Goal: Task Accomplishment & Management: Complete application form

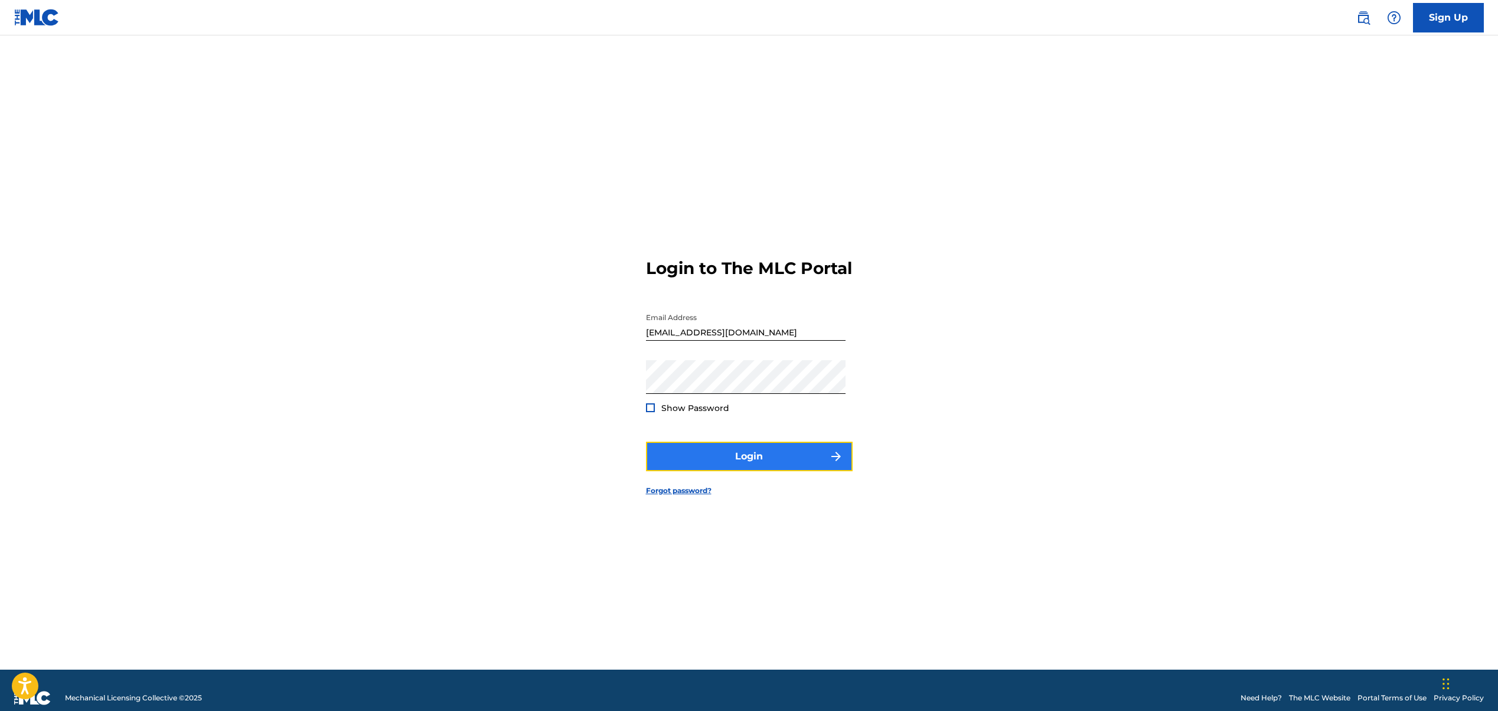
click at [750, 467] on button "Login" at bounding box center [749, 457] width 207 height 30
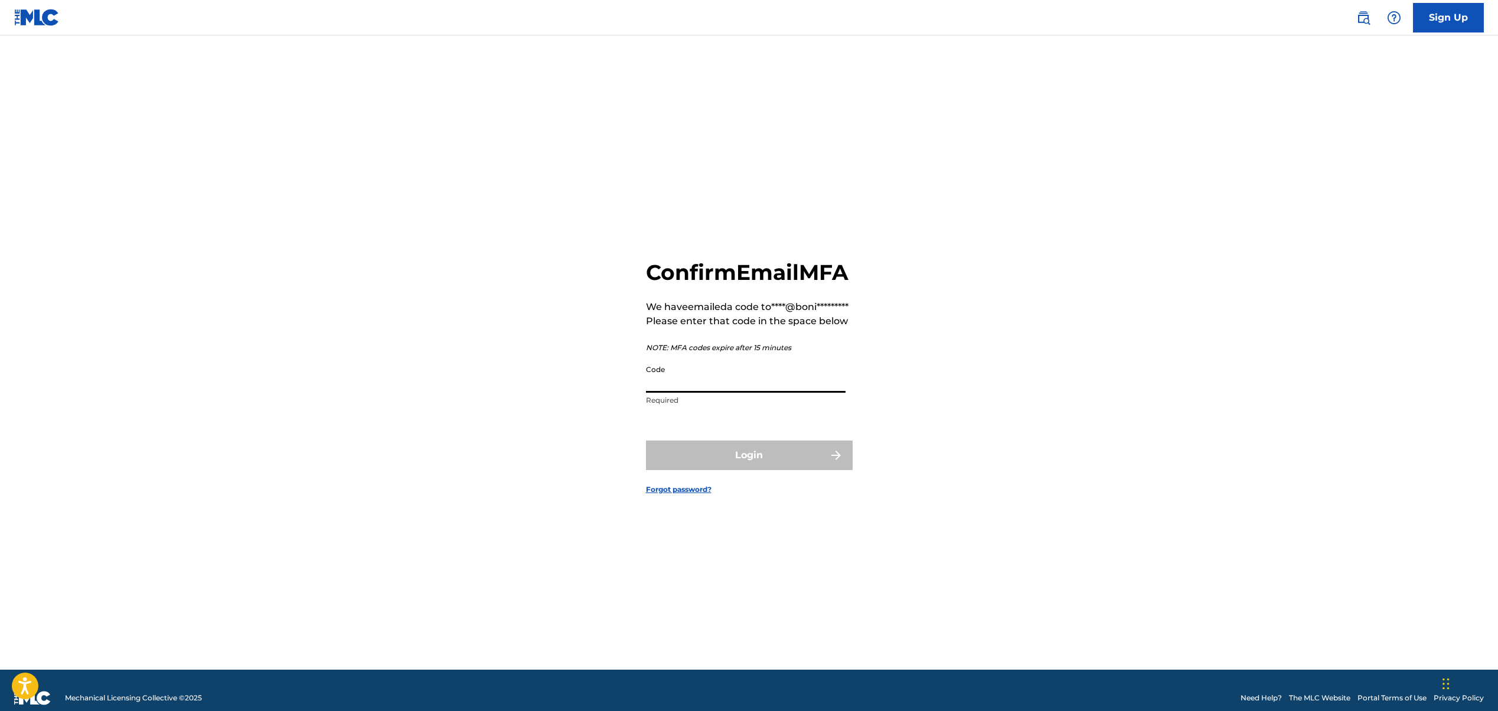
click at [761, 393] on input "Code" at bounding box center [746, 376] width 200 height 34
paste input "839467"
type input "839467"
click at [769, 470] on button "Login" at bounding box center [749, 456] width 207 height 30
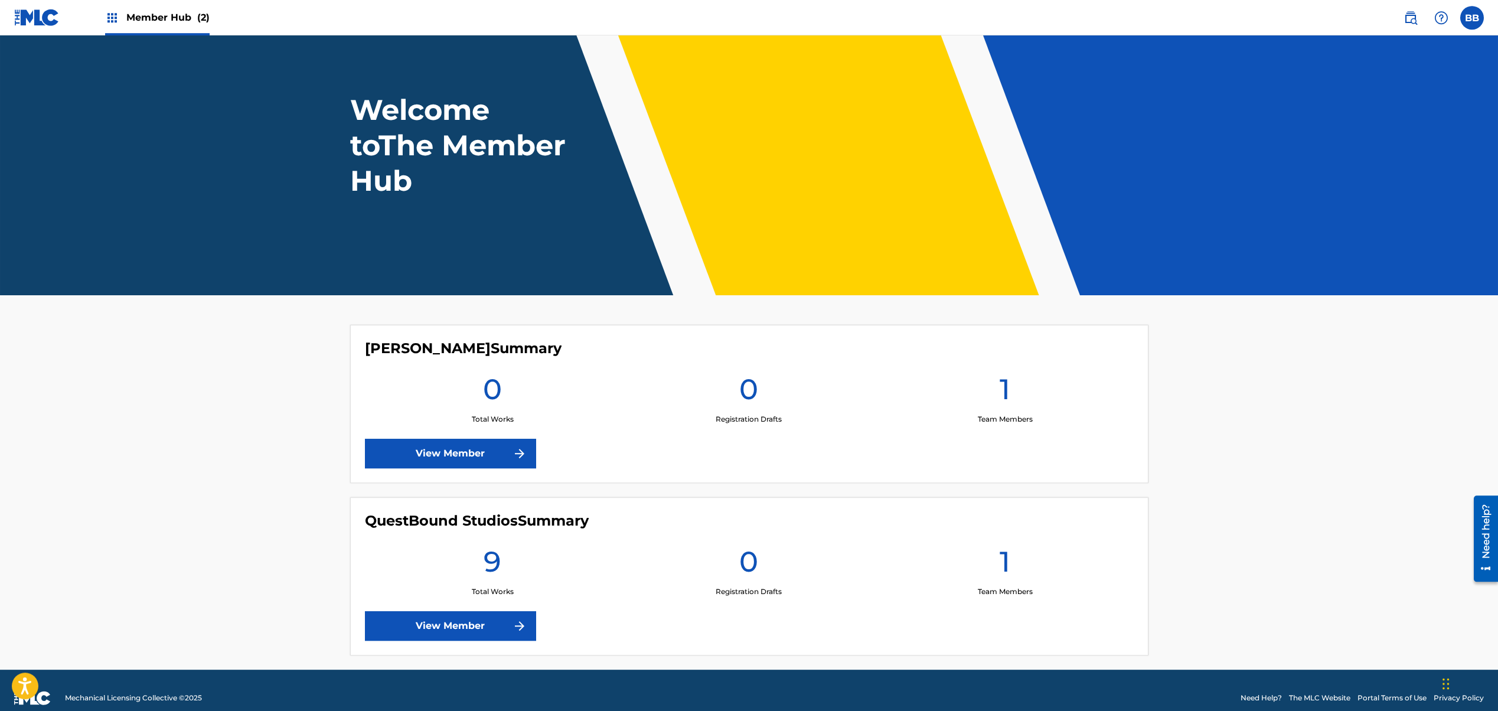
scroll to position [45, 0]
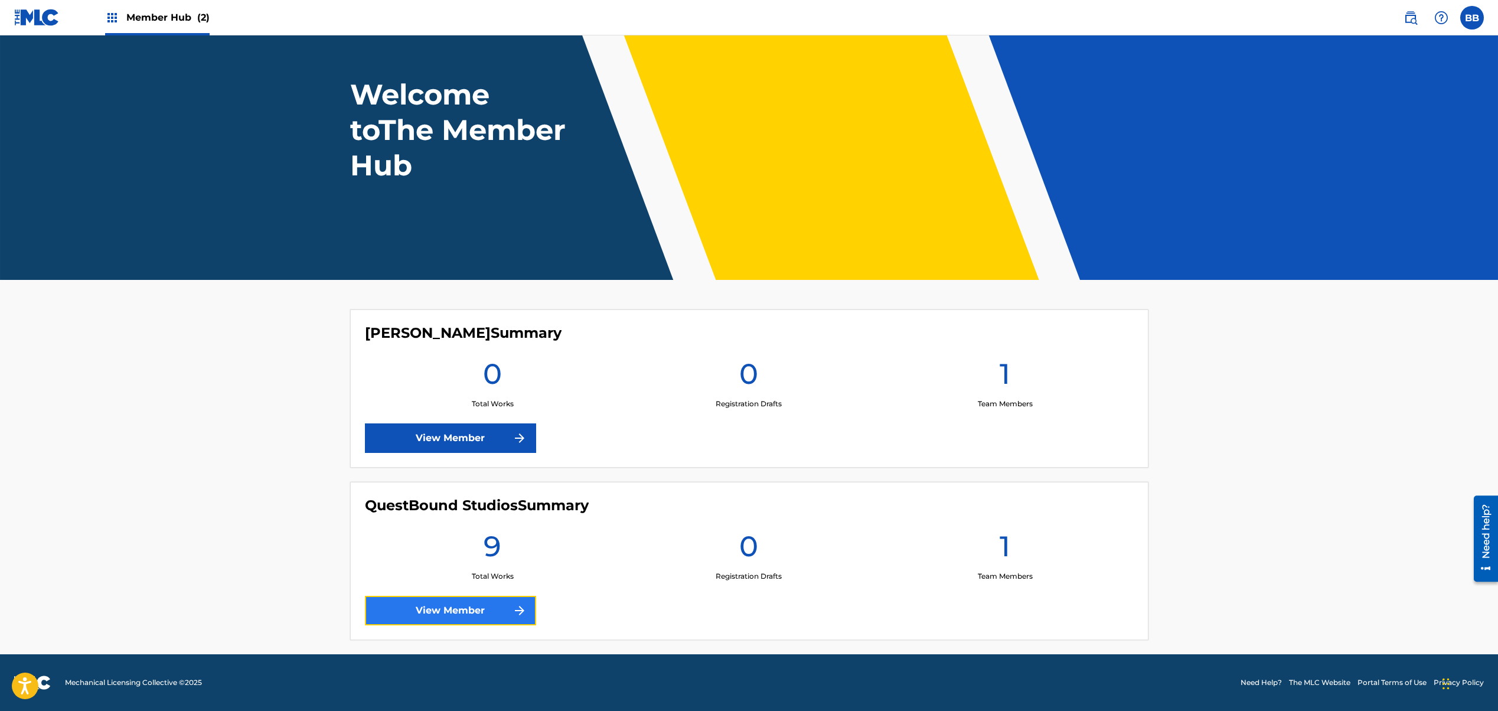
click at [488, 610] on link "View Member" at bounding box center [450, 611] width 171 height 30
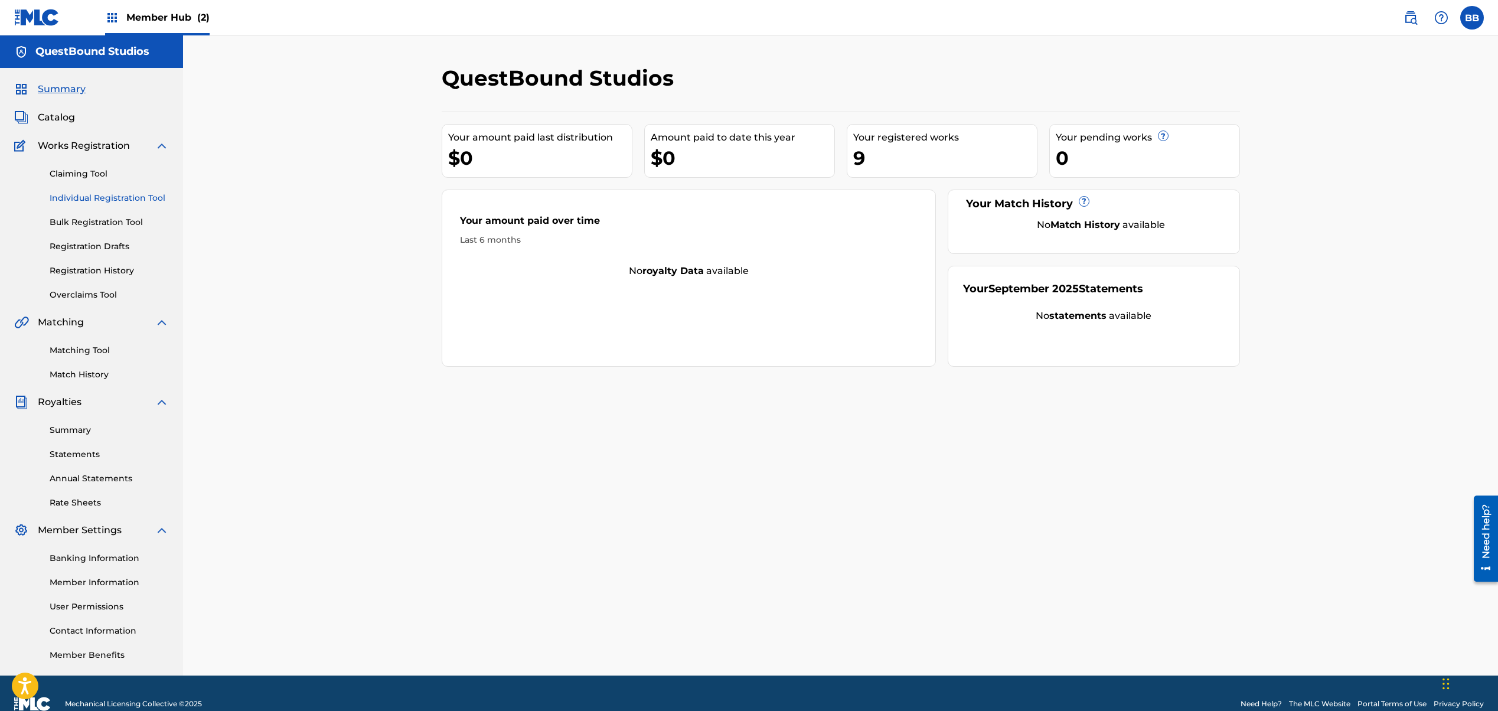
click at [89, 198] on link "Individual Registration Tool" at bounding box center [109, 198] width 119 height 12
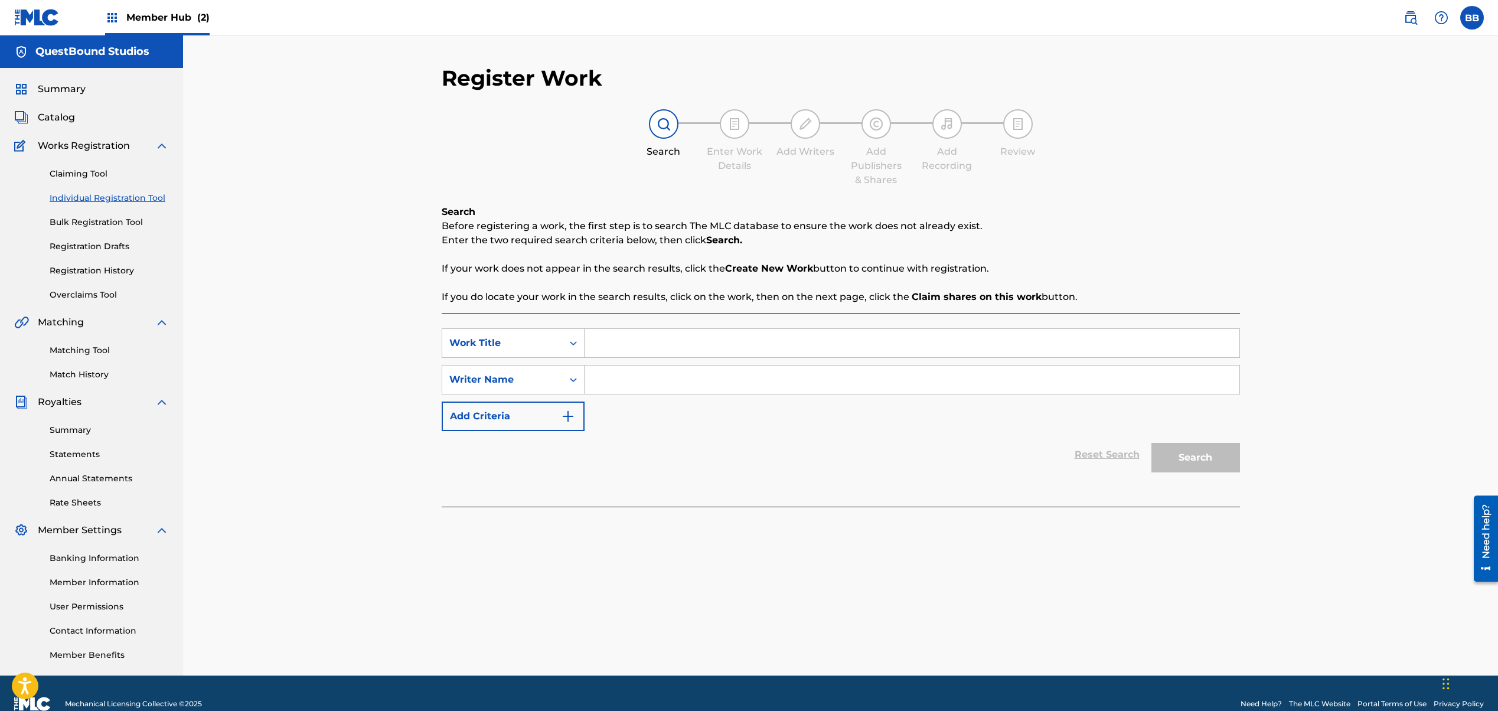
click at [605, 344] on input "Search Form" at bounding box center [912, 343] width 655 height 28
type input "We'll Find Our Way"
click at [649, 374] on input "Search Form" at bounding box center [912, 380] width 655 height 28
type input "o"
type input "[PERSON_NAME]"
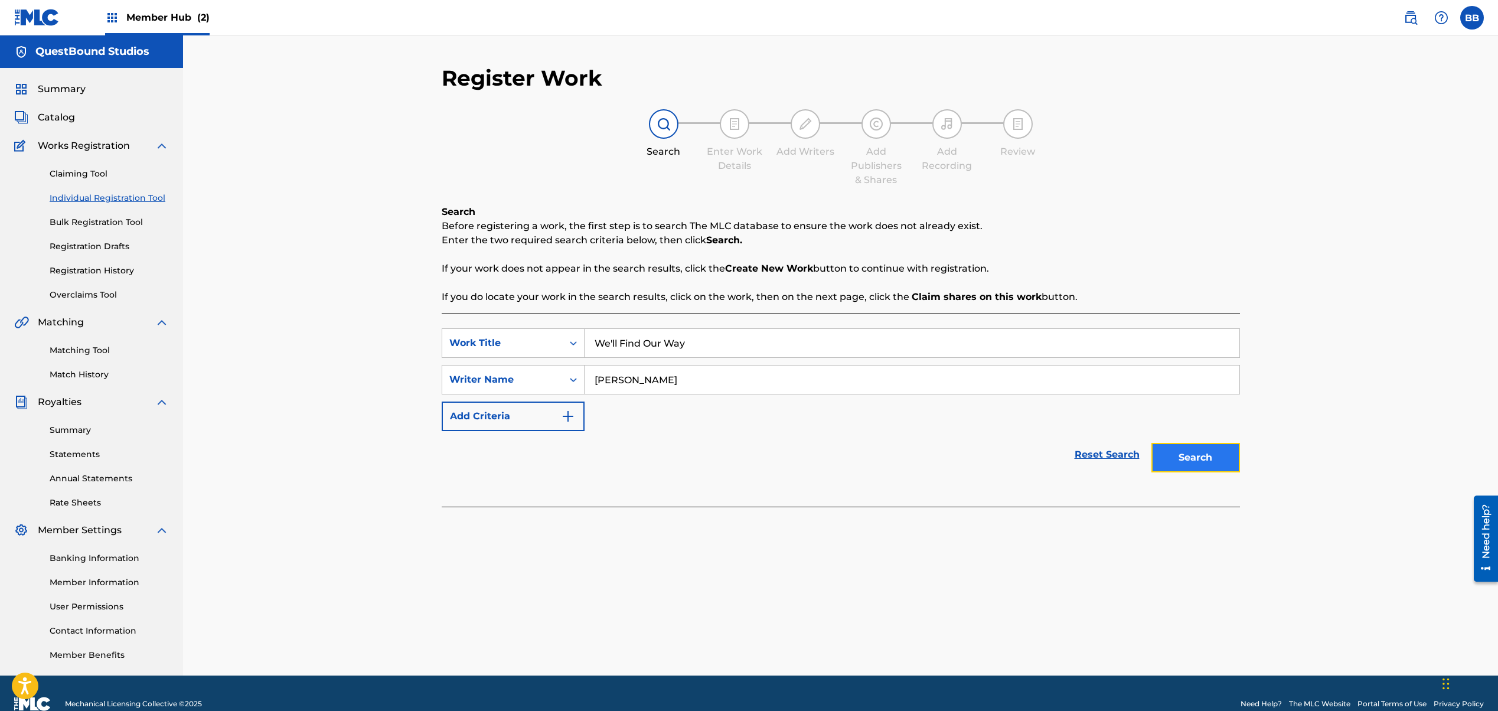
click at [1208, 455] on button "Search" at bounding box center [1196, 458] width 89 height 30
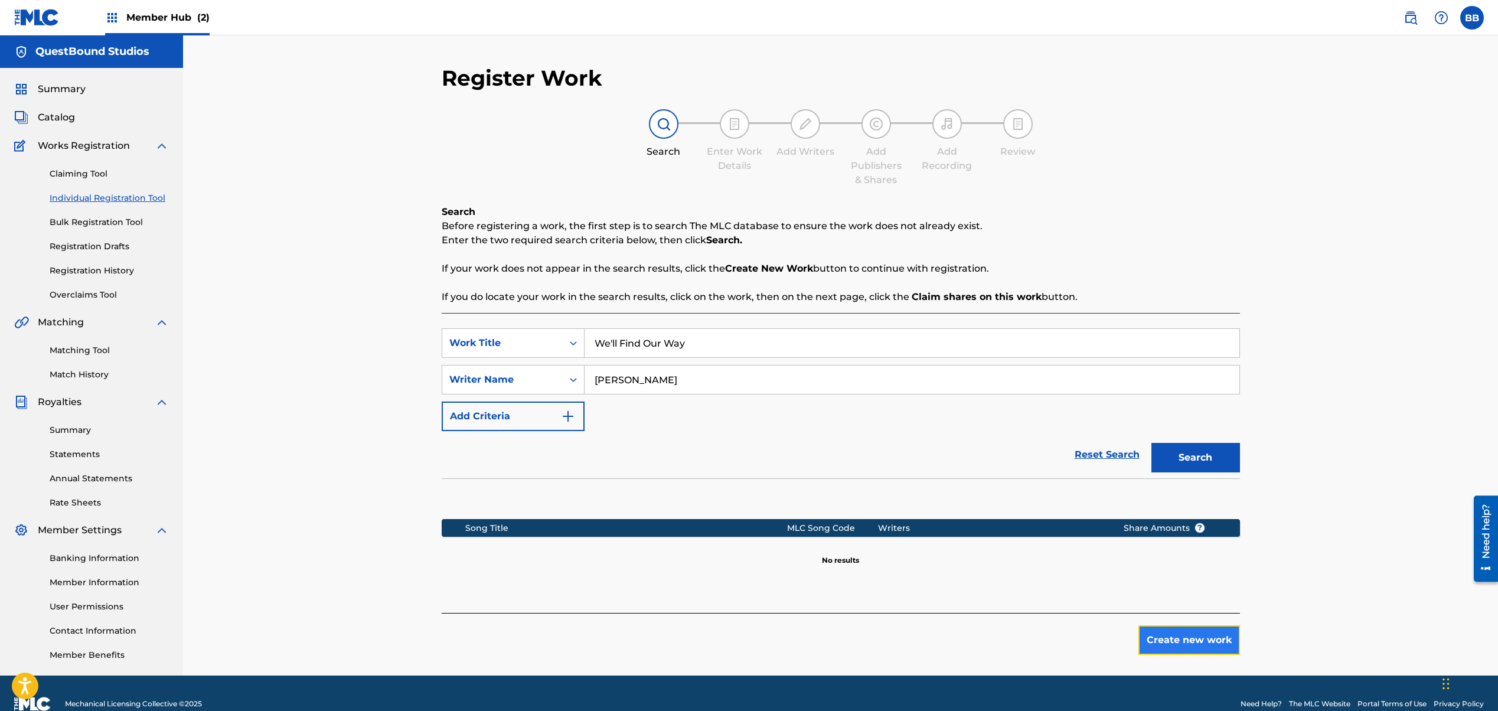
click at [1168, 638] on button "Create new work" at bounding box center [1190, 640] width 102 height 30
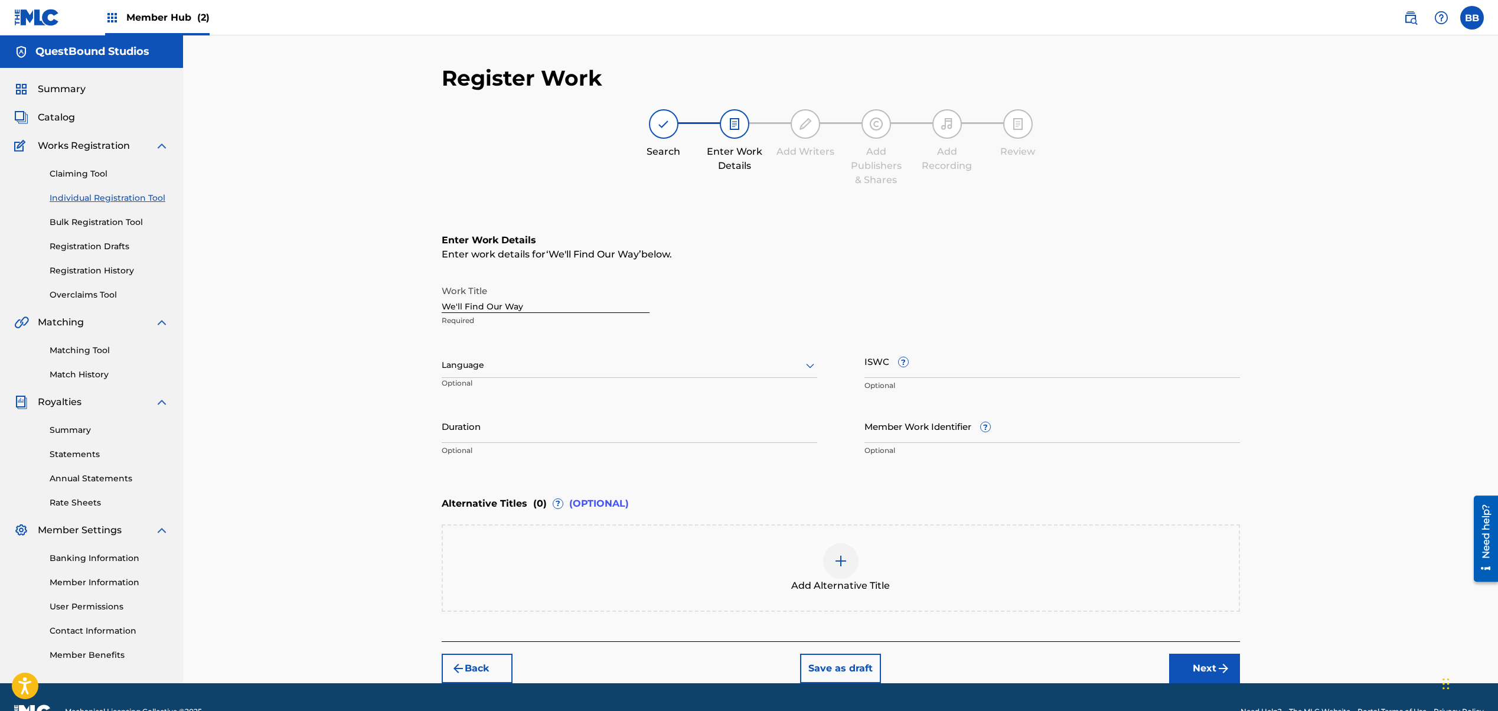
click at [650, 380] on div "Language Optional" at bounding box center [630, 370] width 376 height 53
click at [652, 373] on div "Language" at bounding box center [630, 365] width 376 height 25
click at [640, 392] on div "English" at bounding box center [629, 391] width 374 height 27
click at [947, 363] on input "ISWC ?" at bounding box center [1053, 361] width 376 height 34
paste input "T3354270029"
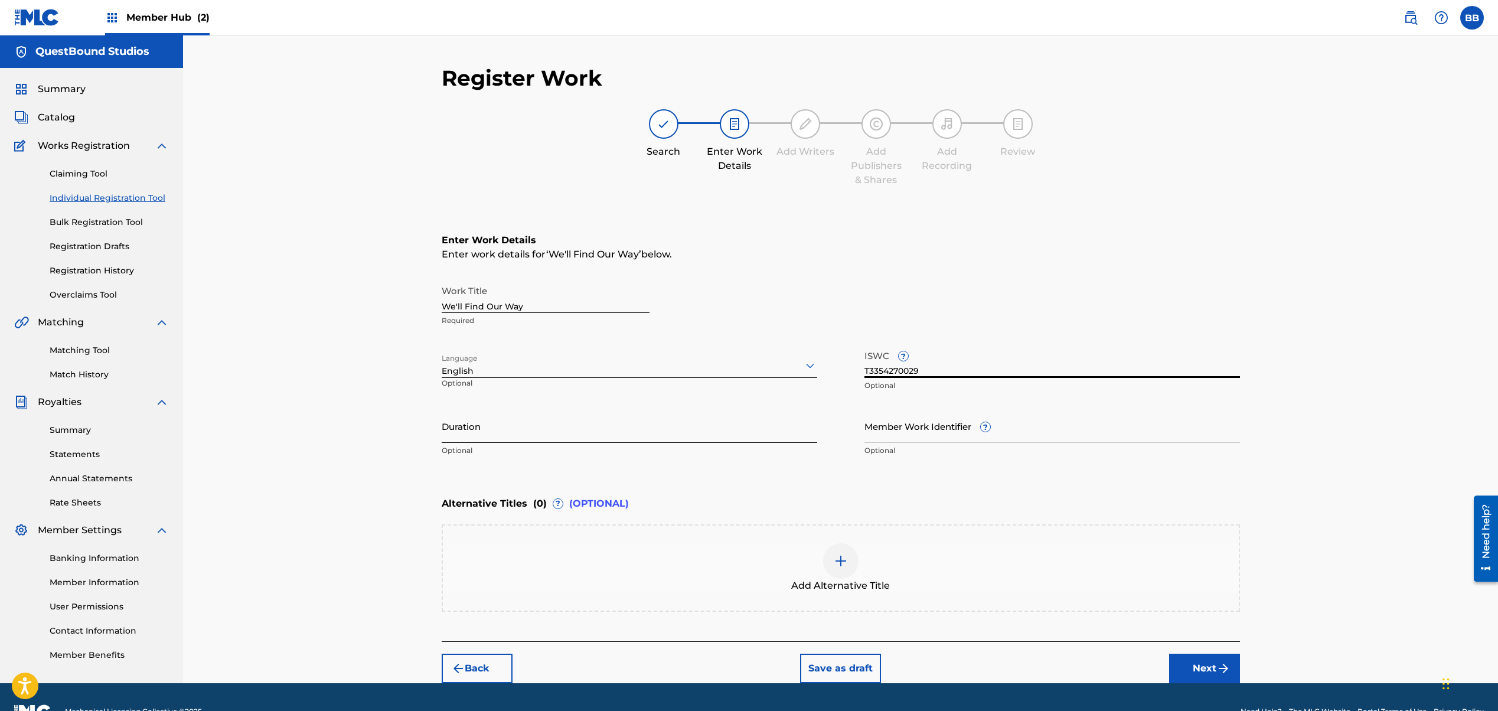
type input "T3354270029"
click at [608, 418] on input "Duration" at bounding box center [630, 426] width 376 height 34
type input "05:11"
click at [888, 436] on input "Member Work Identifier ?" at bounding box center [1053, 426] width 376 height 34
click at [989, 417] on input "Member Work Identifier ?" at bounding box center [1053, 426] width 376 height 34
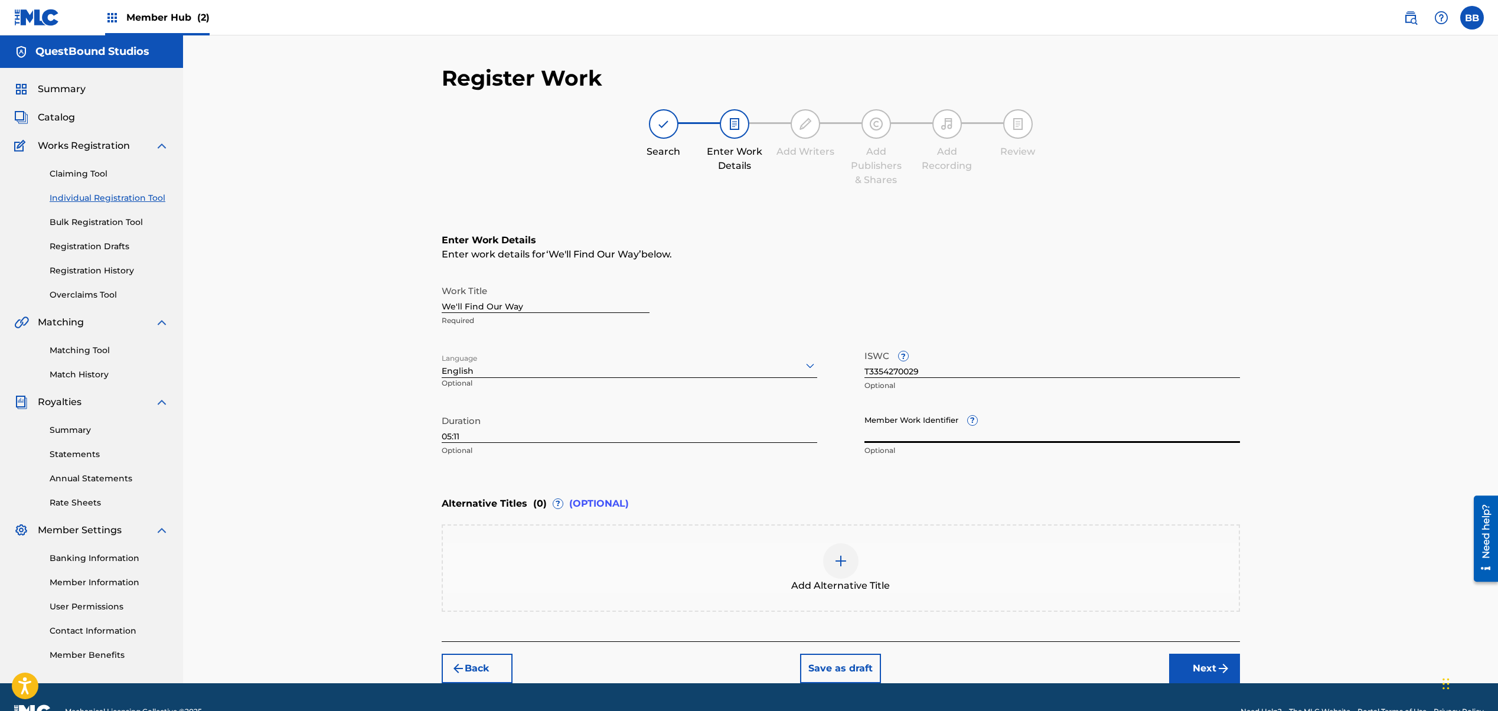
paste input "QT3F22553098"
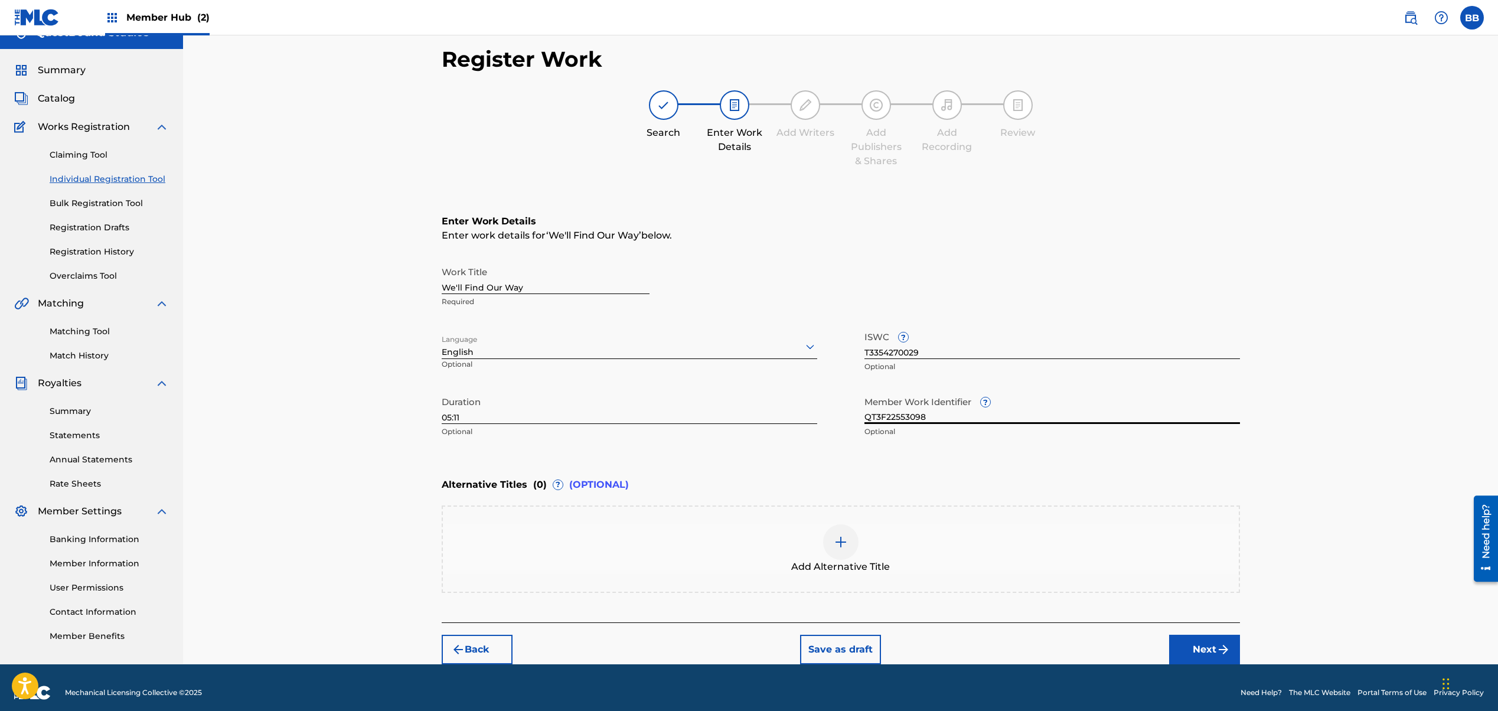
scroll to position [29, 0]
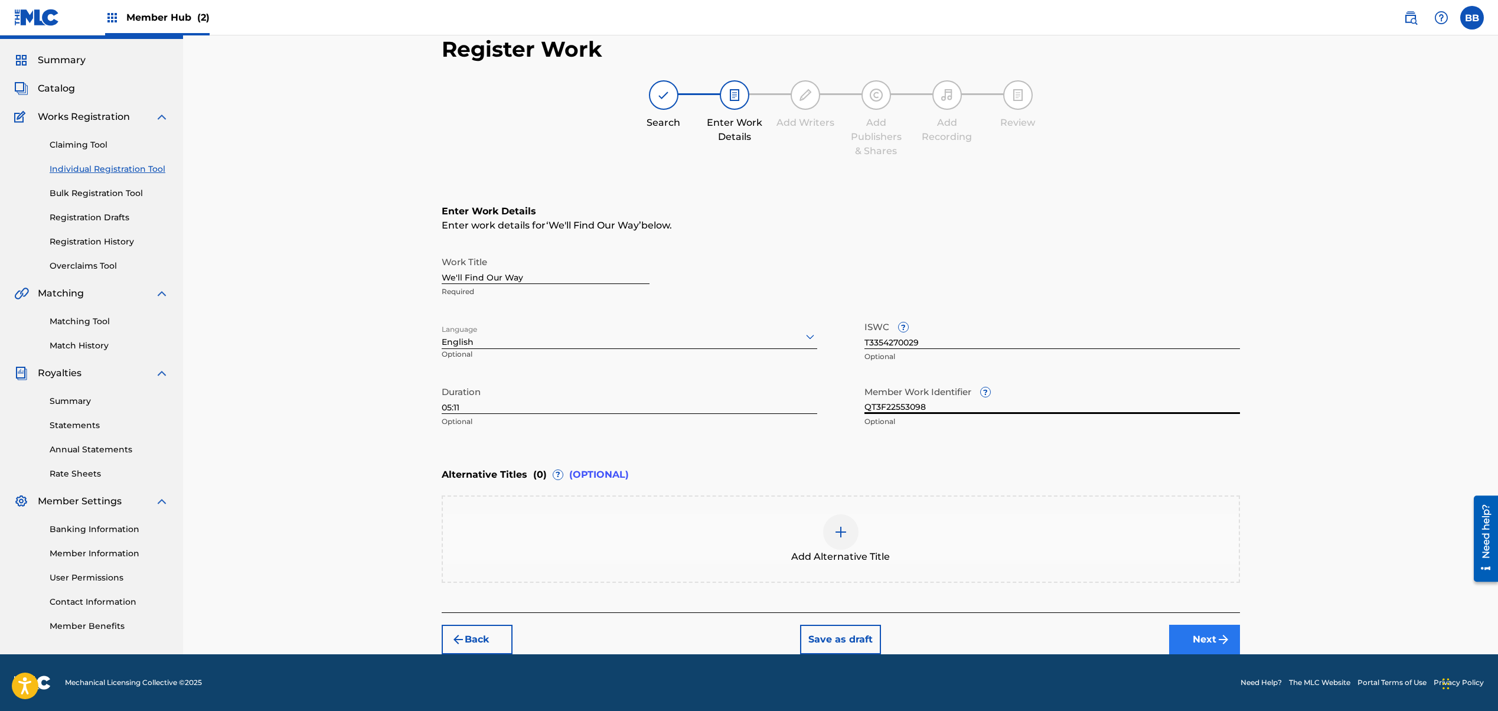
type input "QT3F22553098"
click at [1203, 640] on button "Next" at bounding box center [1204, 640] width 71 height 30
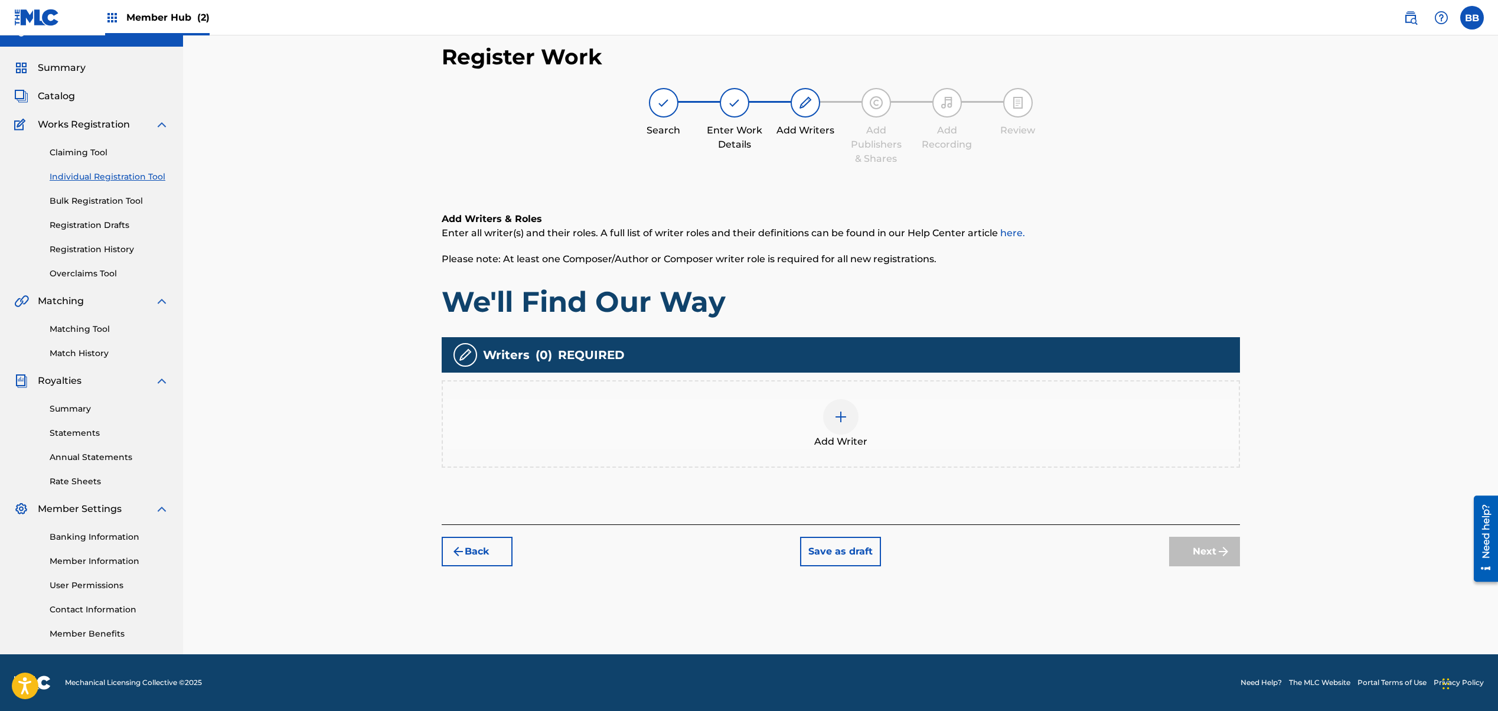
click at [844, 420] on img at bounding box center [841, 417] width 14 height 14
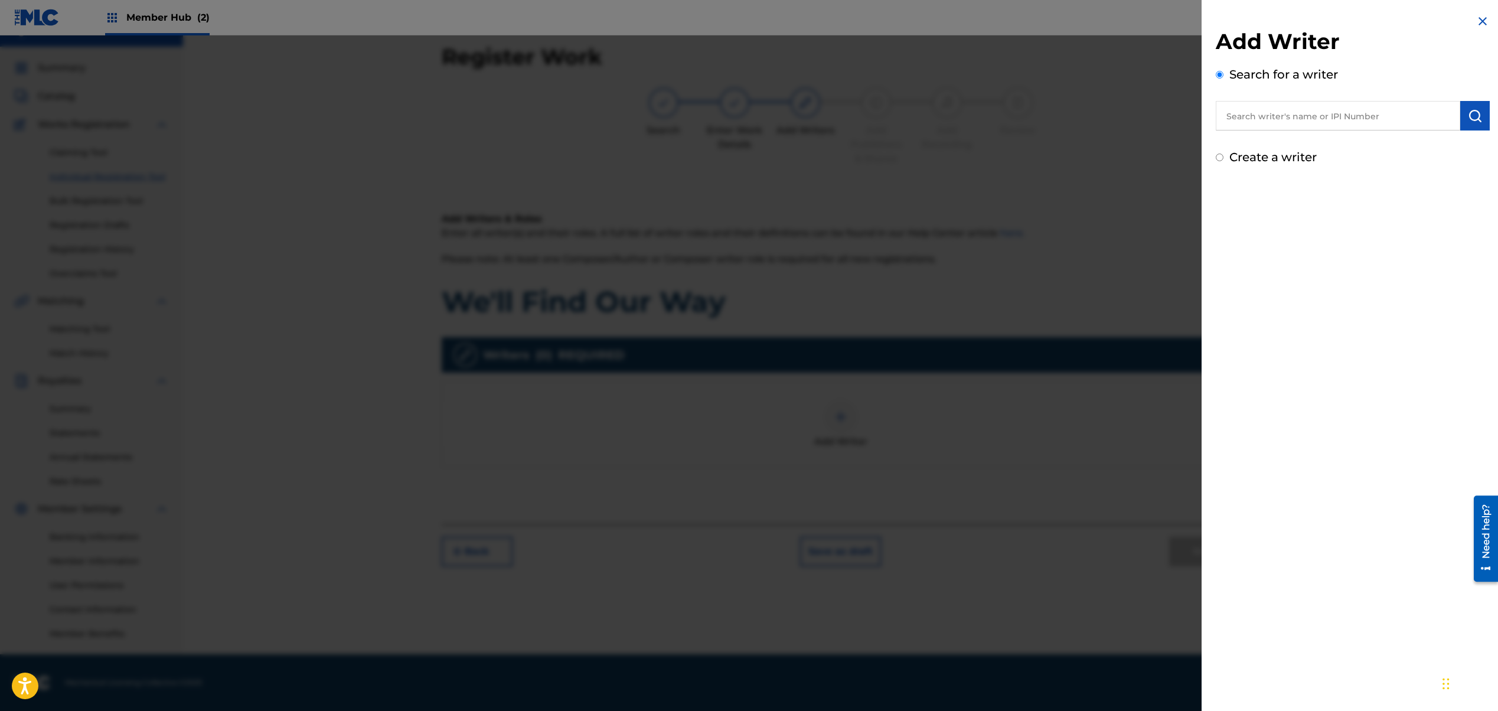
click at [1268, 116] on input "text" at bounding box center [1338, 116] width 244 height 30
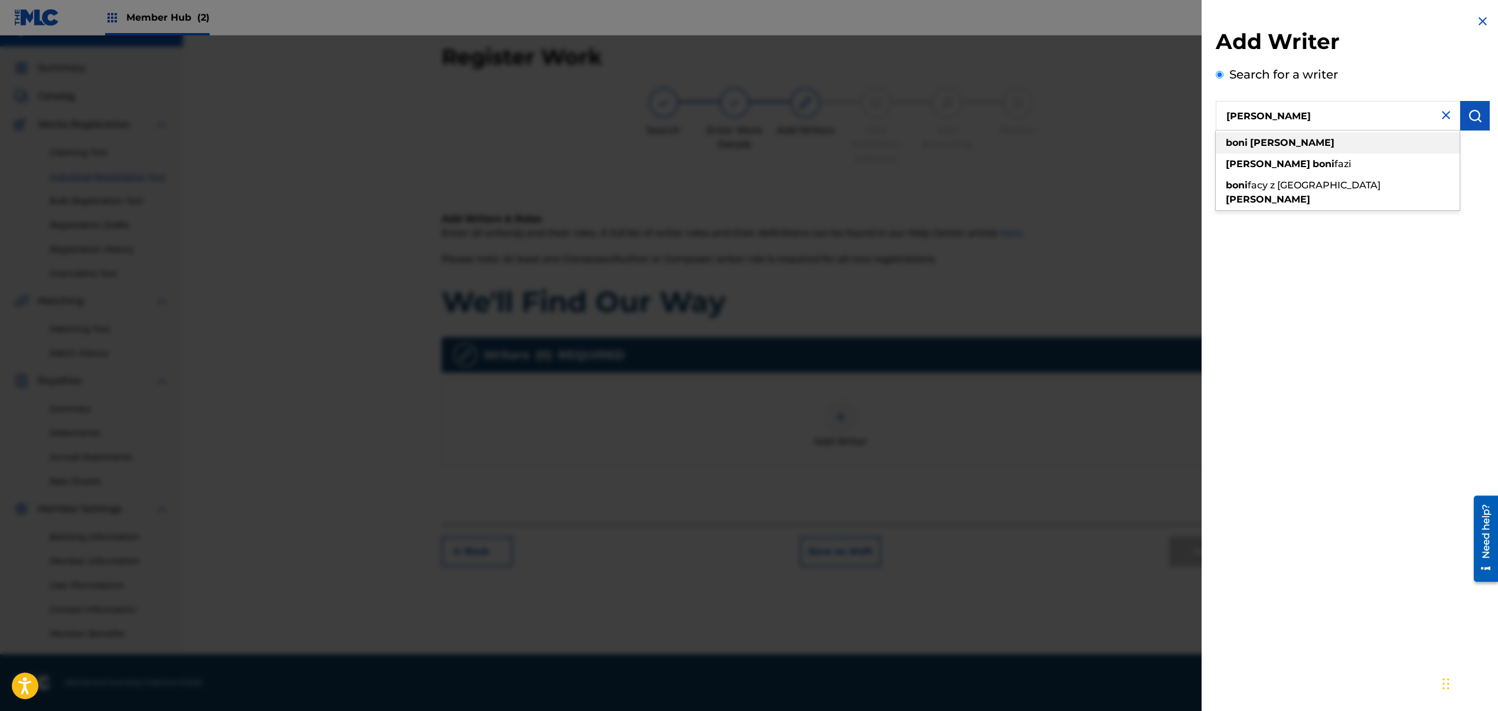
click at [1259, 138] on strong "[PERSON_NAME]" at bounding box center [1292, 142] width 84 height 11
type input "[PERSON_NAME]"
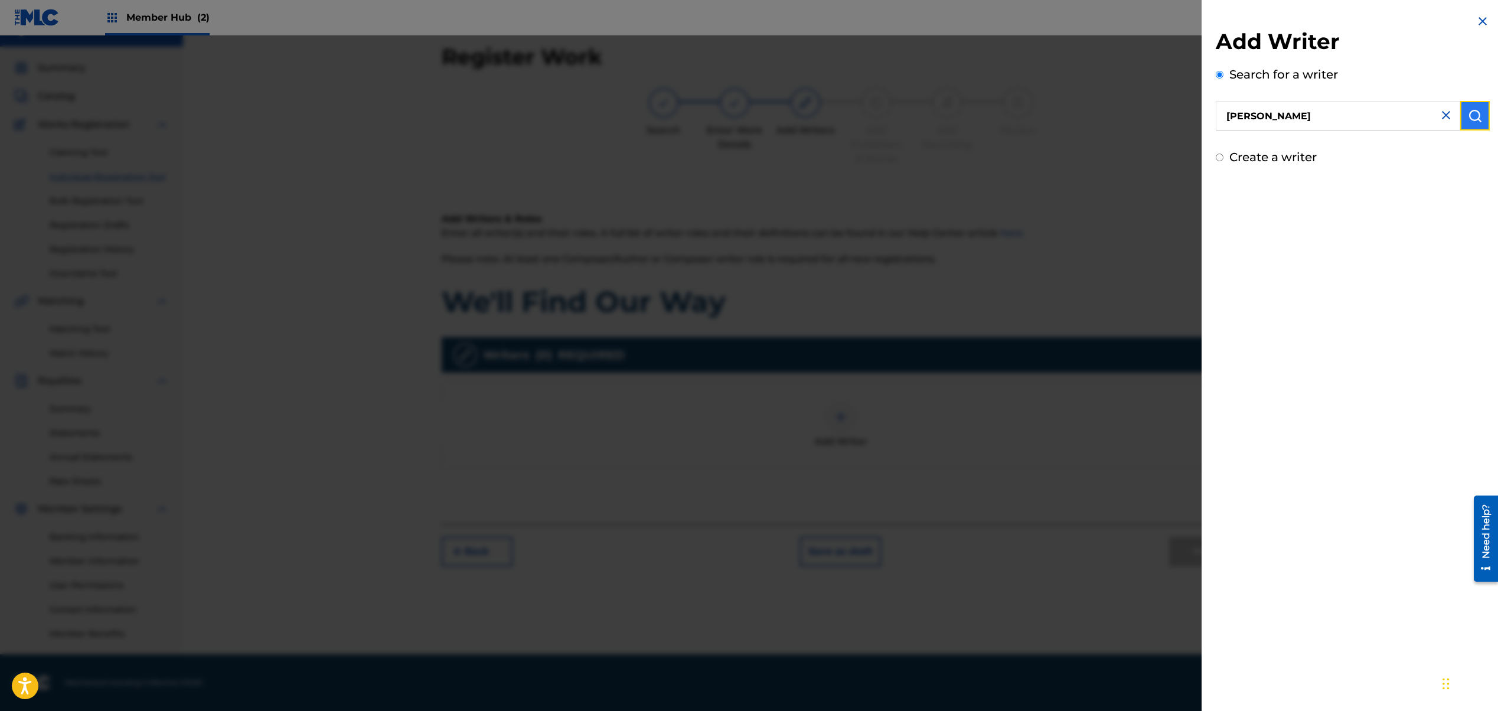
click at [1477, 116] on img "submit" at bounding box center [1475, 116] width 14 height 14
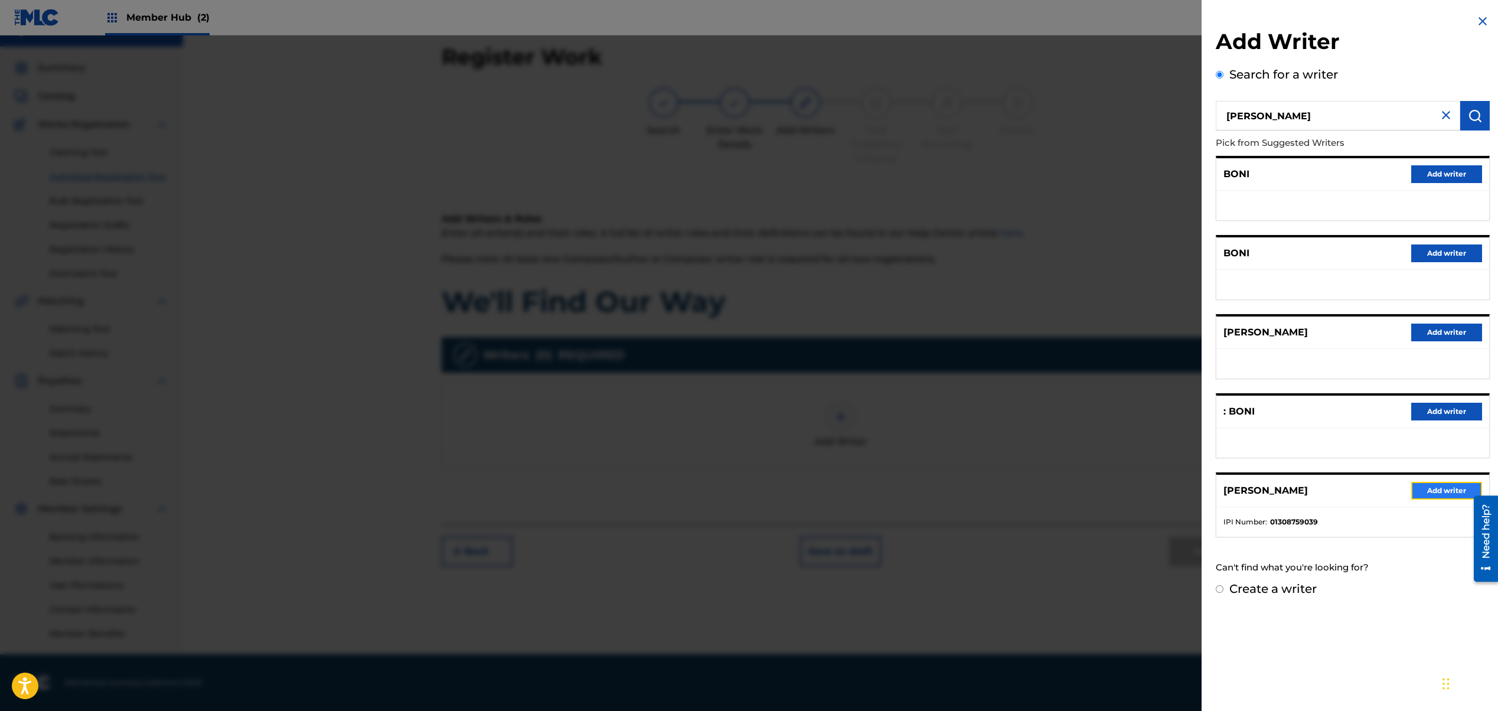
click at [1437, 487] on button "Add writer" at bounding box center [1446, 491] width 71 height 18
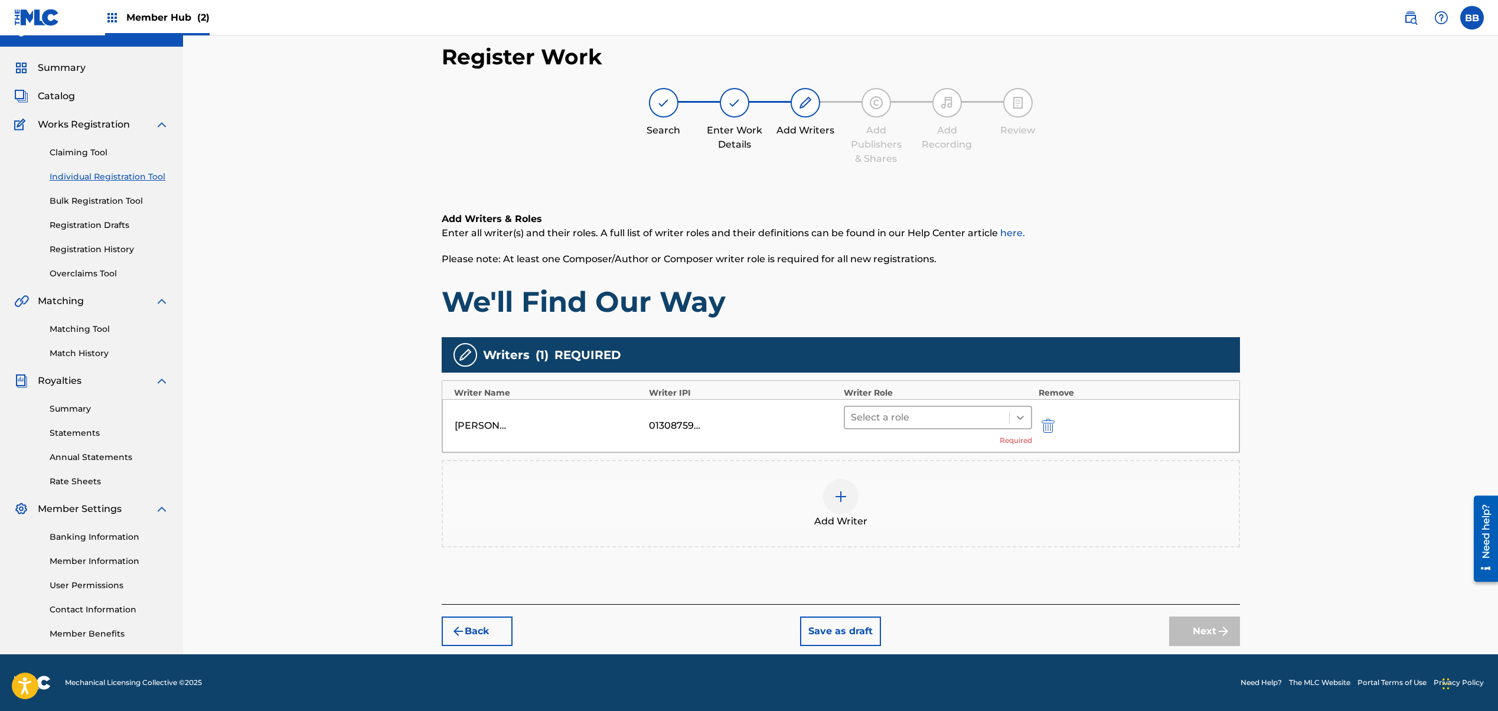
click at [1020, 416] on icon at bounding box center [1021, 418] width 12 height 12
click at [979, 451] on div "Composer/Author" at bounding box center [938, 448] width 189 height 24
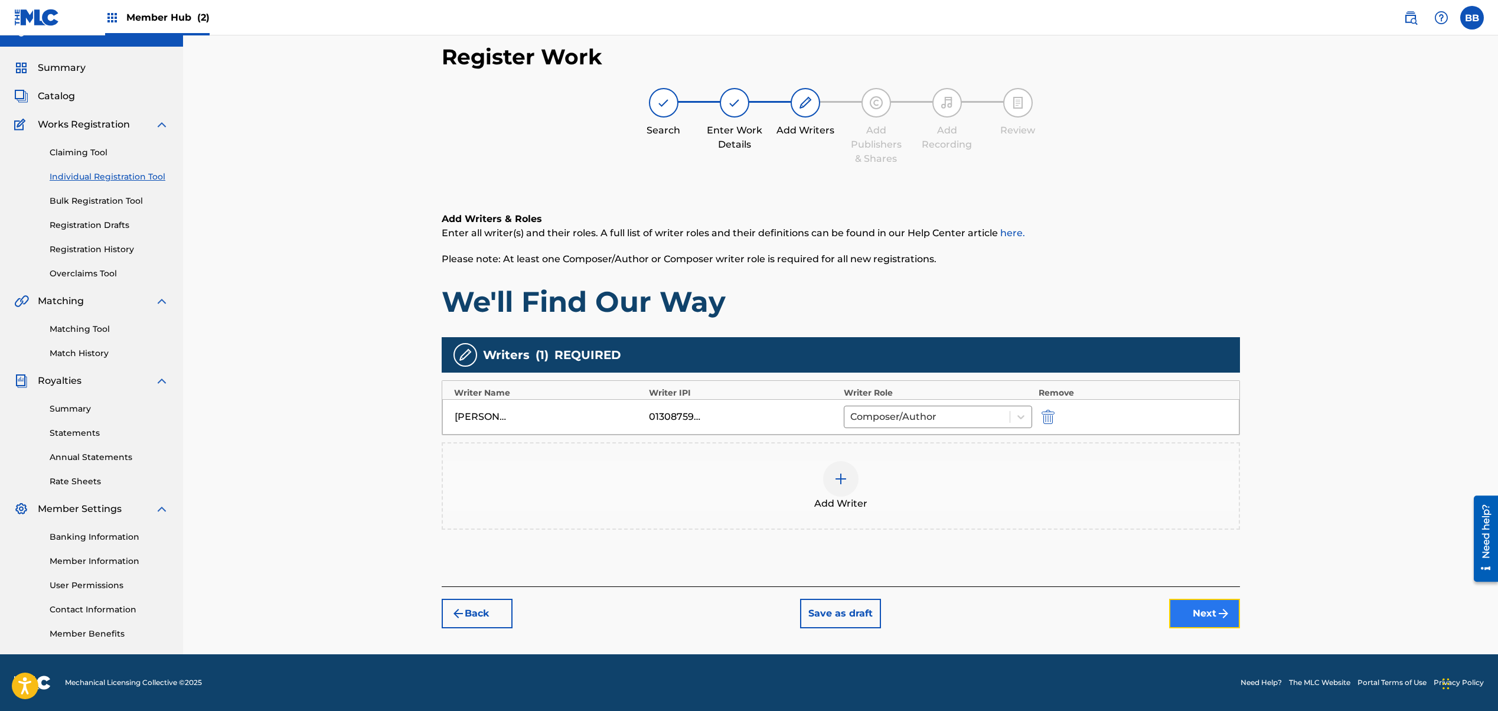
click at [1185, 609] on button "Next" at bounding box center [1204, 614] width 71 height 30
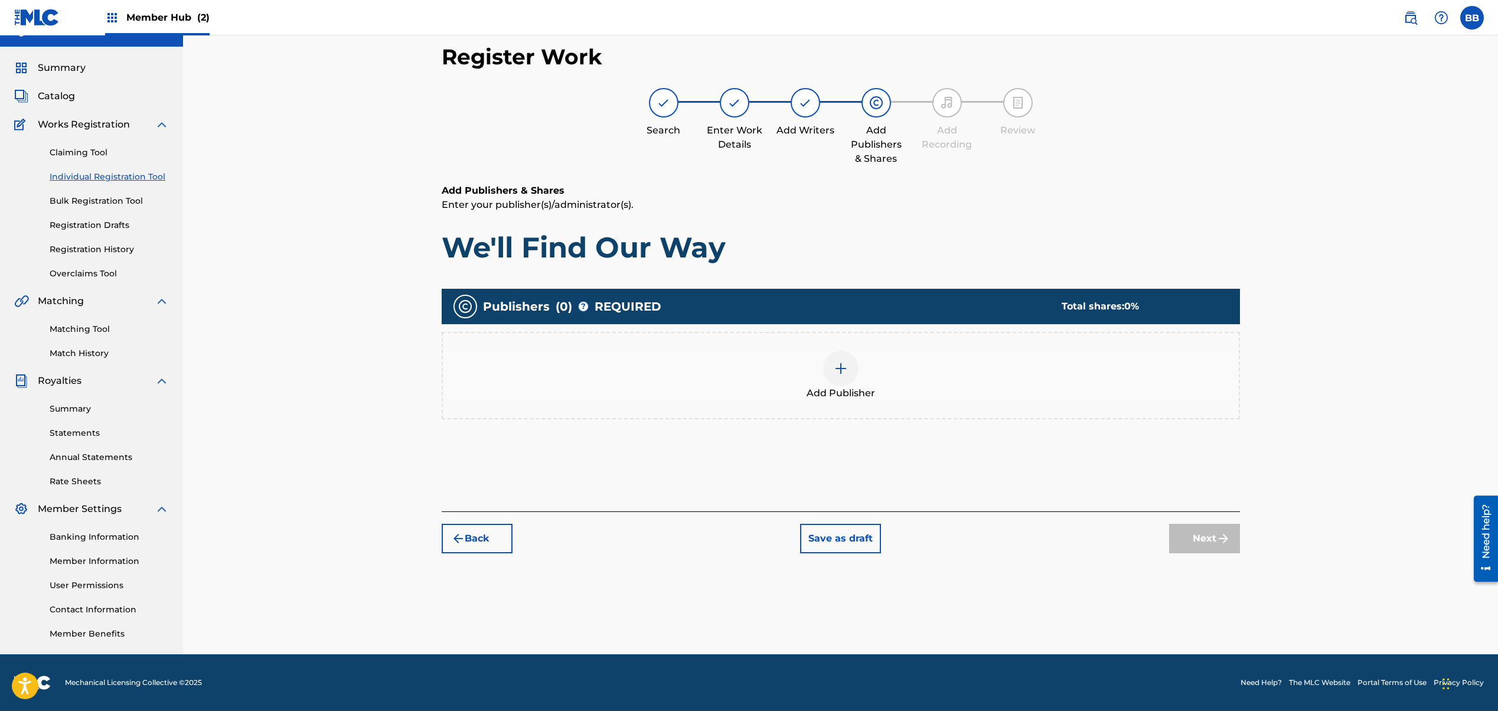
click at [840, 371] on img at bounding box center [841, 368] width 14 height 14
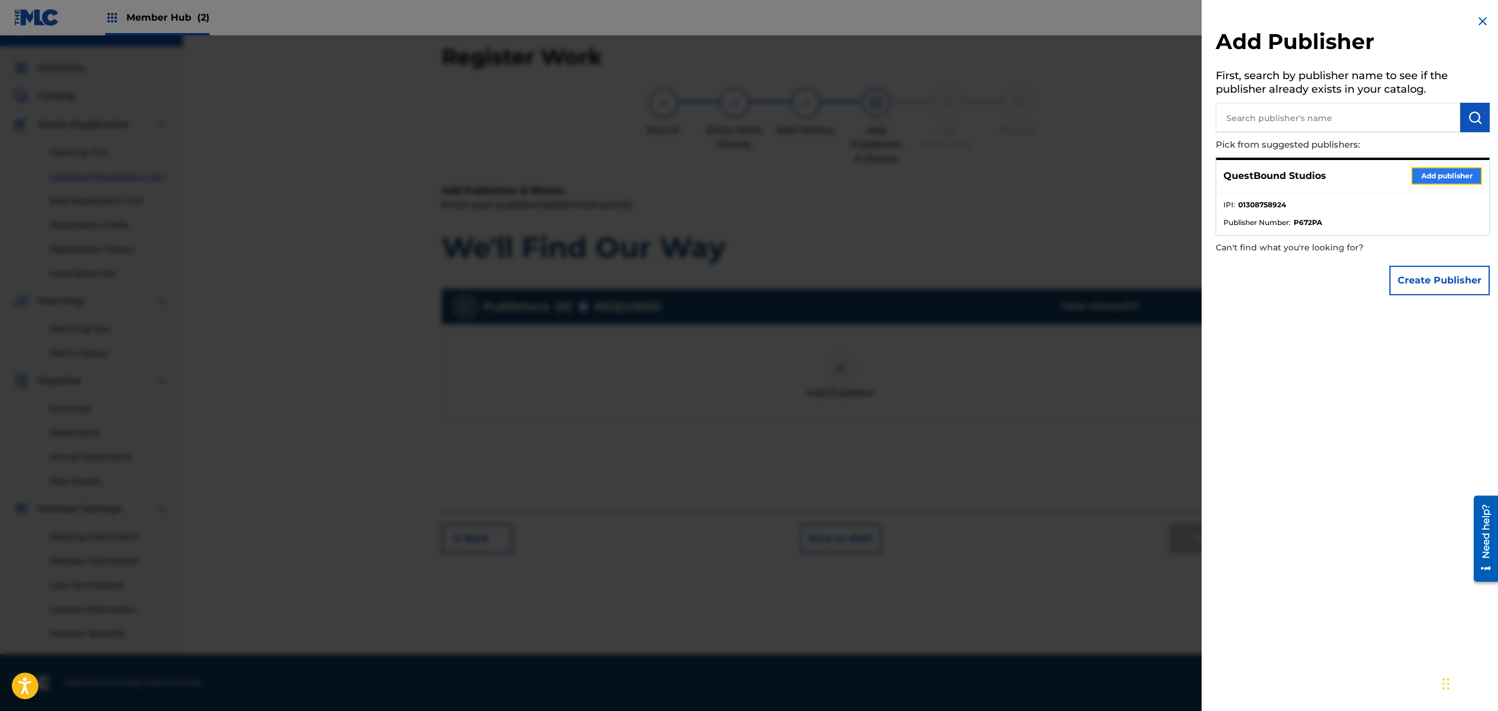
click at [1452, 175] on button "Add publisher" at bounding box center [1446, 176] width 71 height 18
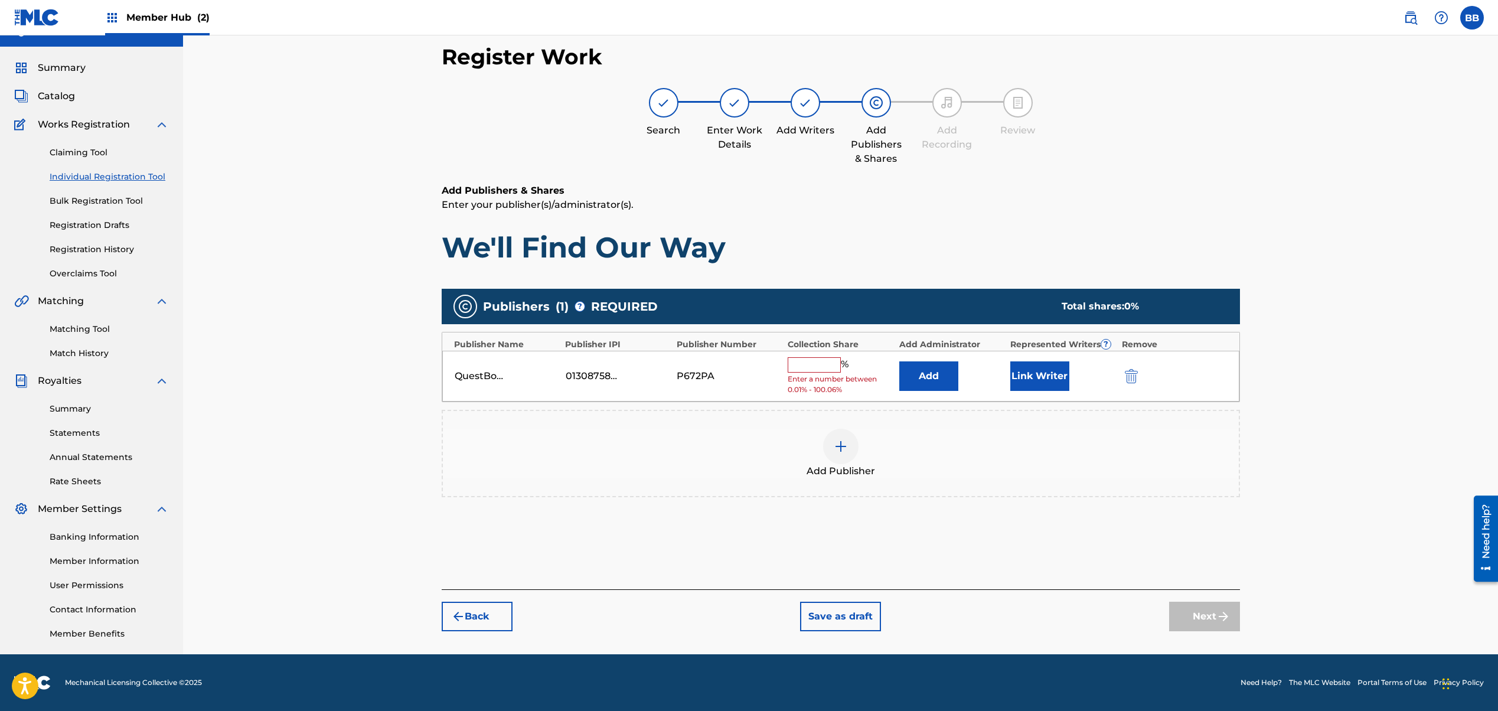
click at [827, 364] on input "text" at bounding box center [814, 364] width 53 height 15
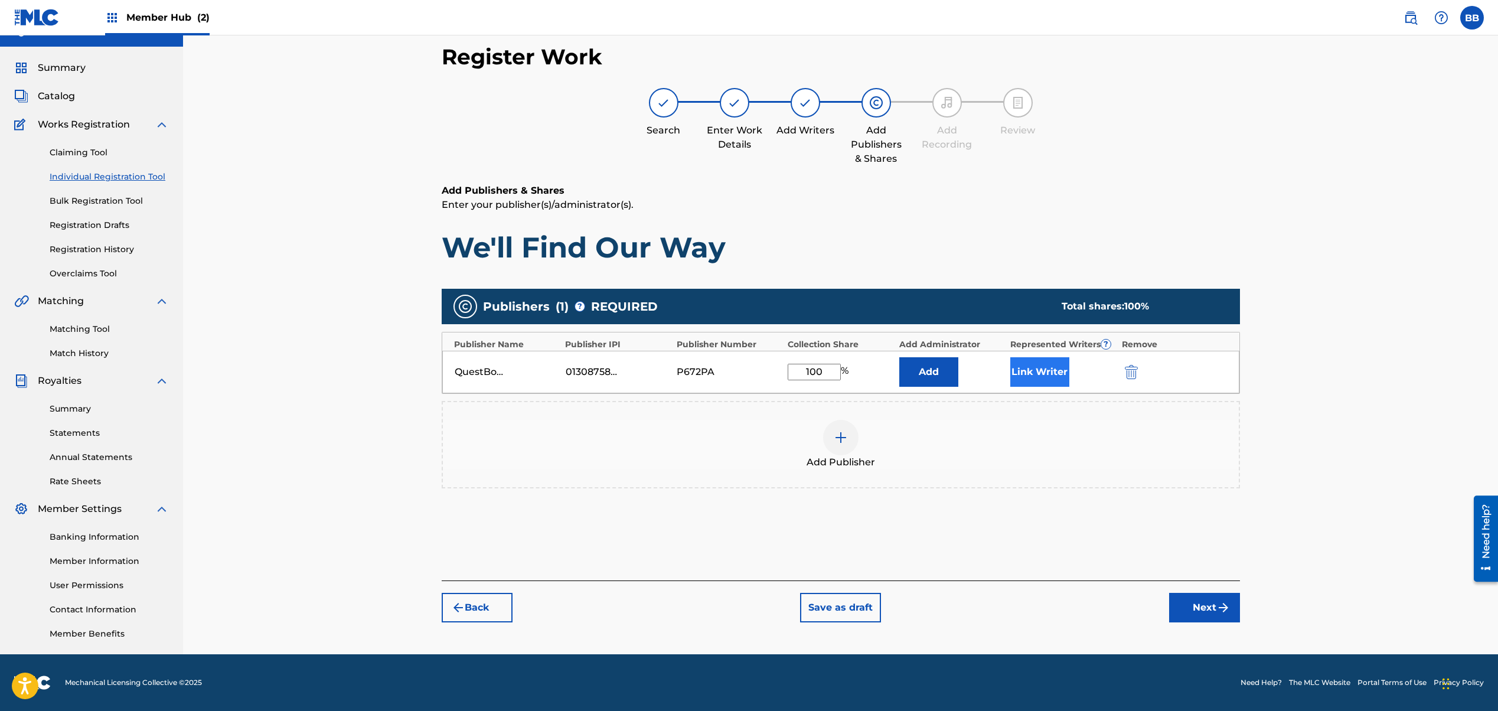
type input "100"
click at [1036, 374] on button "Link Writer" at bounding box center [1039, 372] width 59 height 30
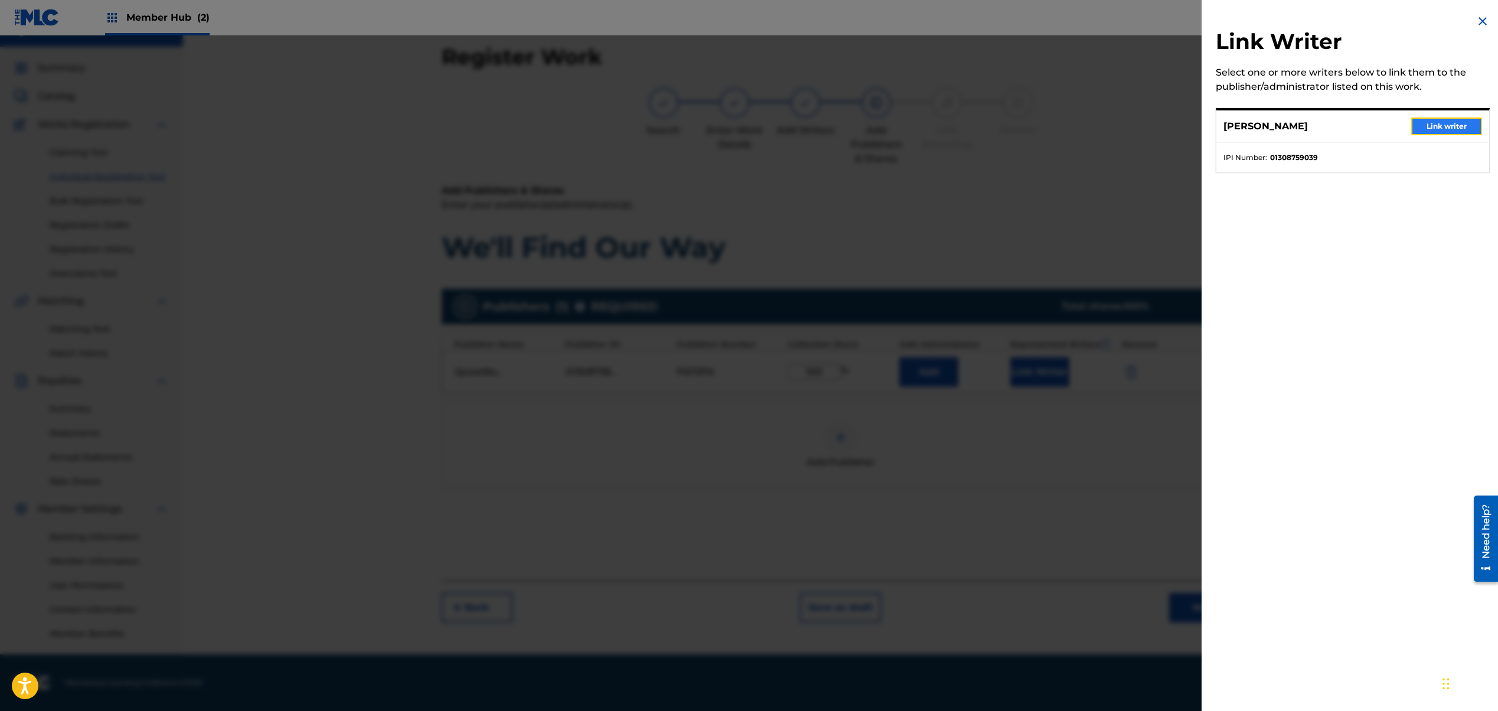
click at [1431, 128] on button "Link writer" at bounding box center [1446, 127] width 71 height 18
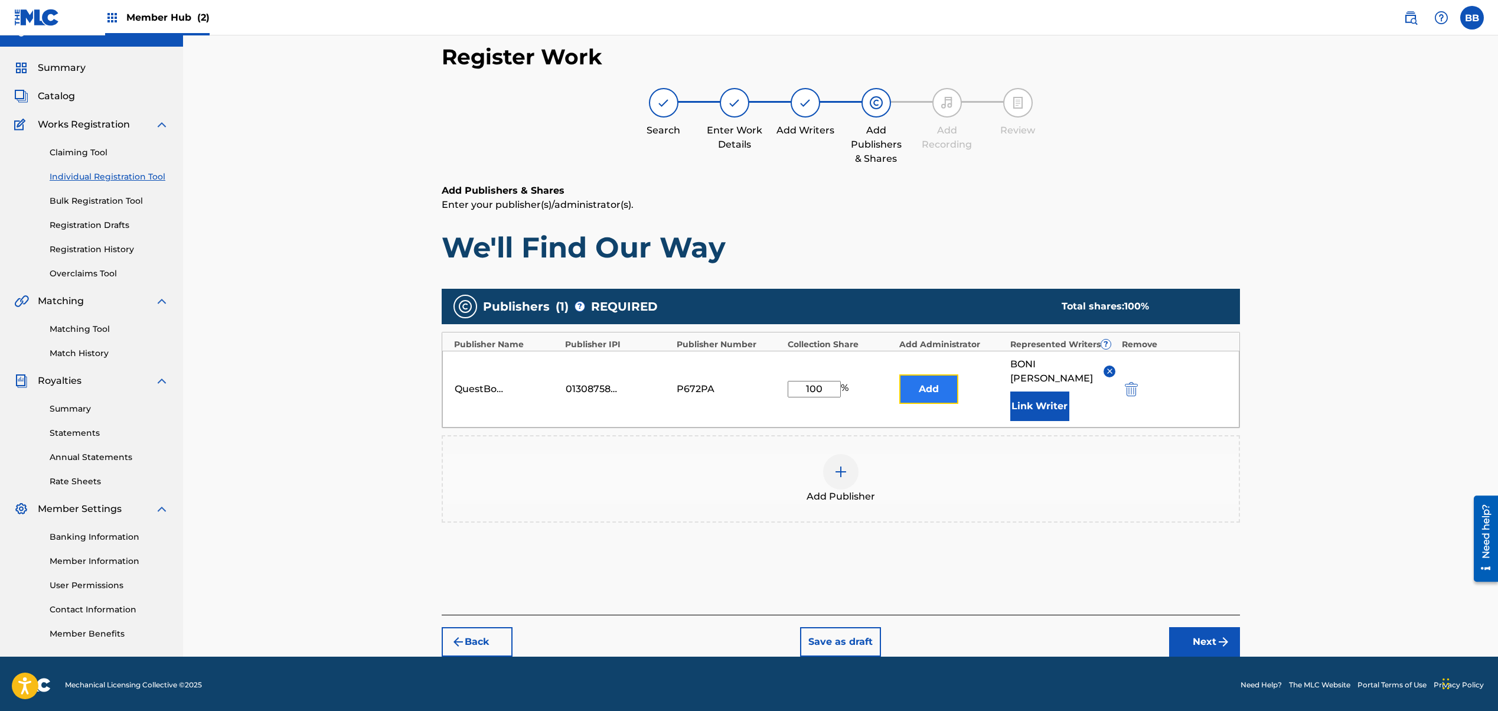
click at [916, 379] on button "Add" at bounding box center [928, 389] width 59 height 30
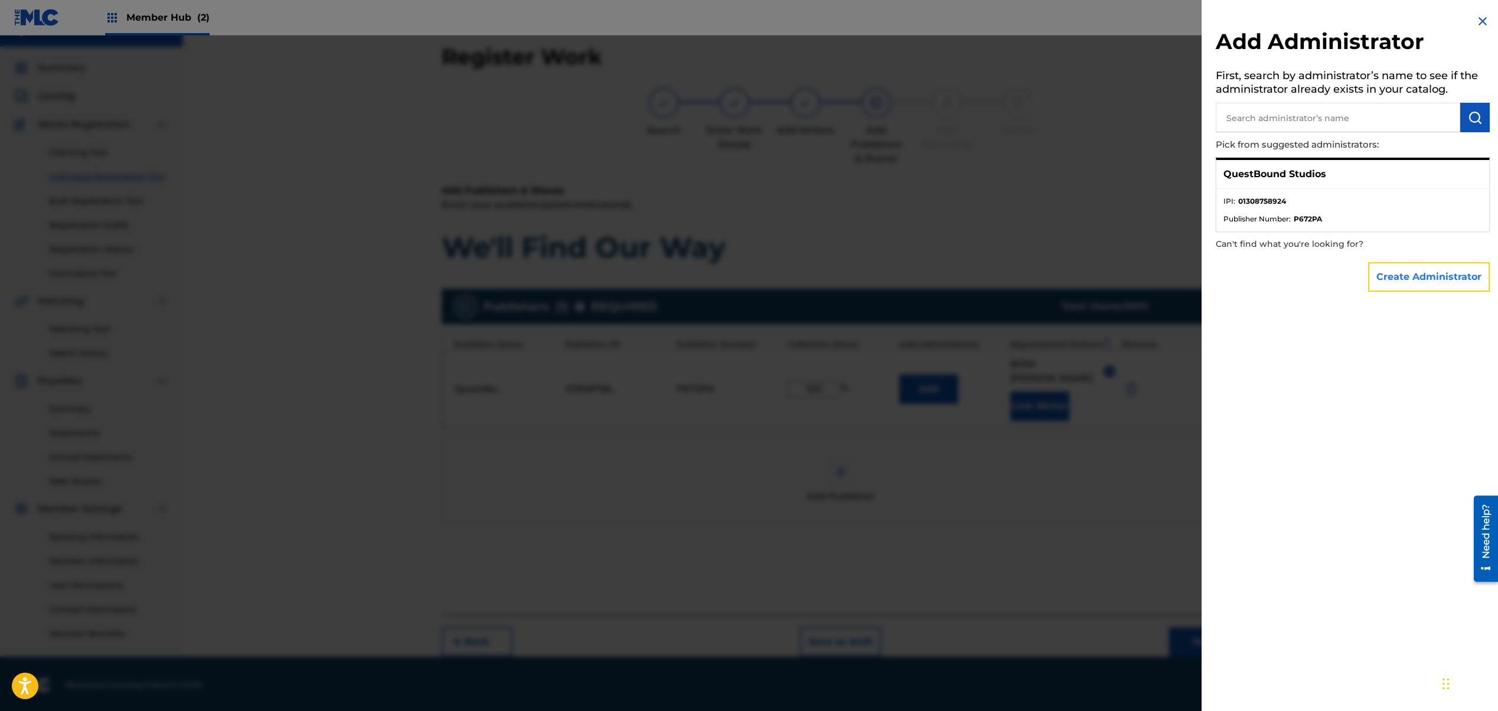
click at [1410, 278] on button "Create Administrator" at bounding box center [1429, 277] width 122 height 30
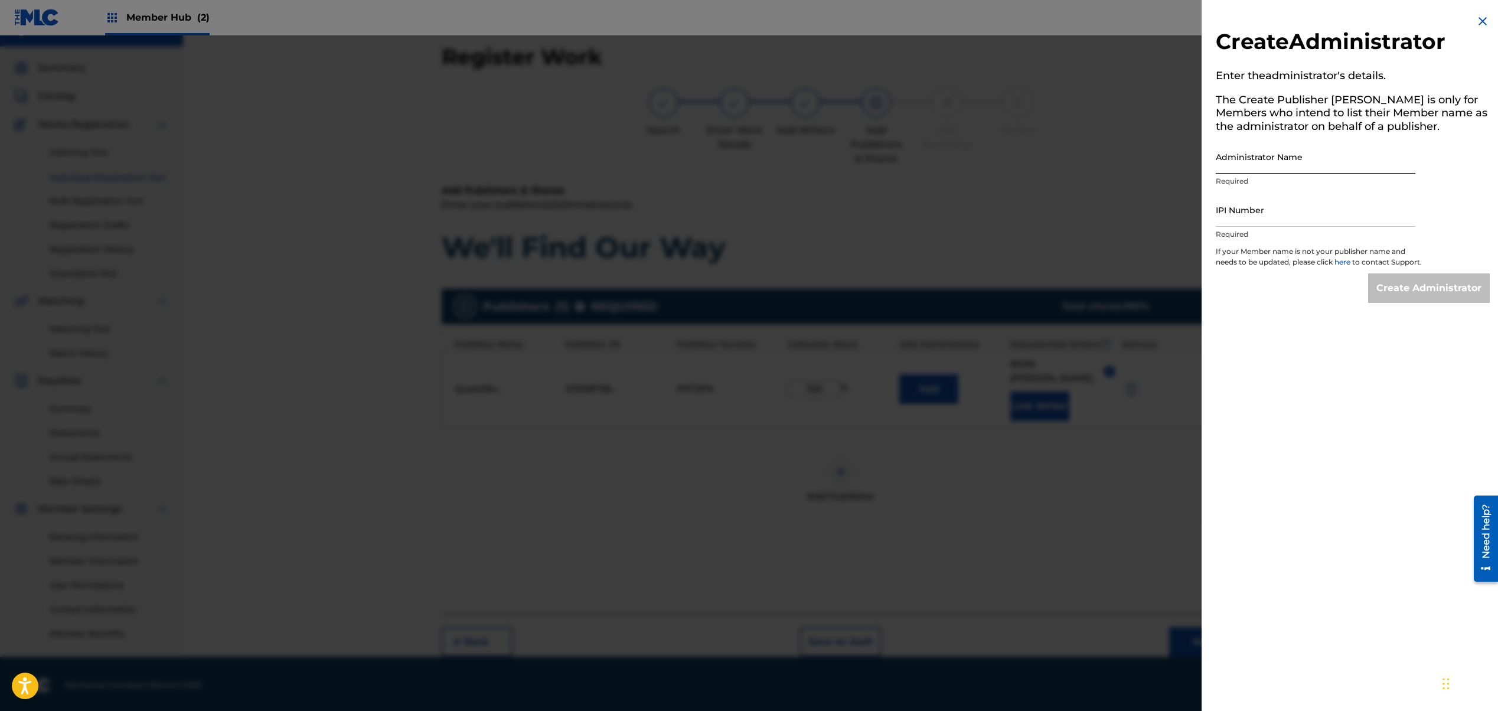
click at [1325, 158] on input "Administrator Name" at bounding box center [1316, 157] width 200 height 34
click at [1485, 21] on img at bounding box center [1483, 21] width 14 height 14
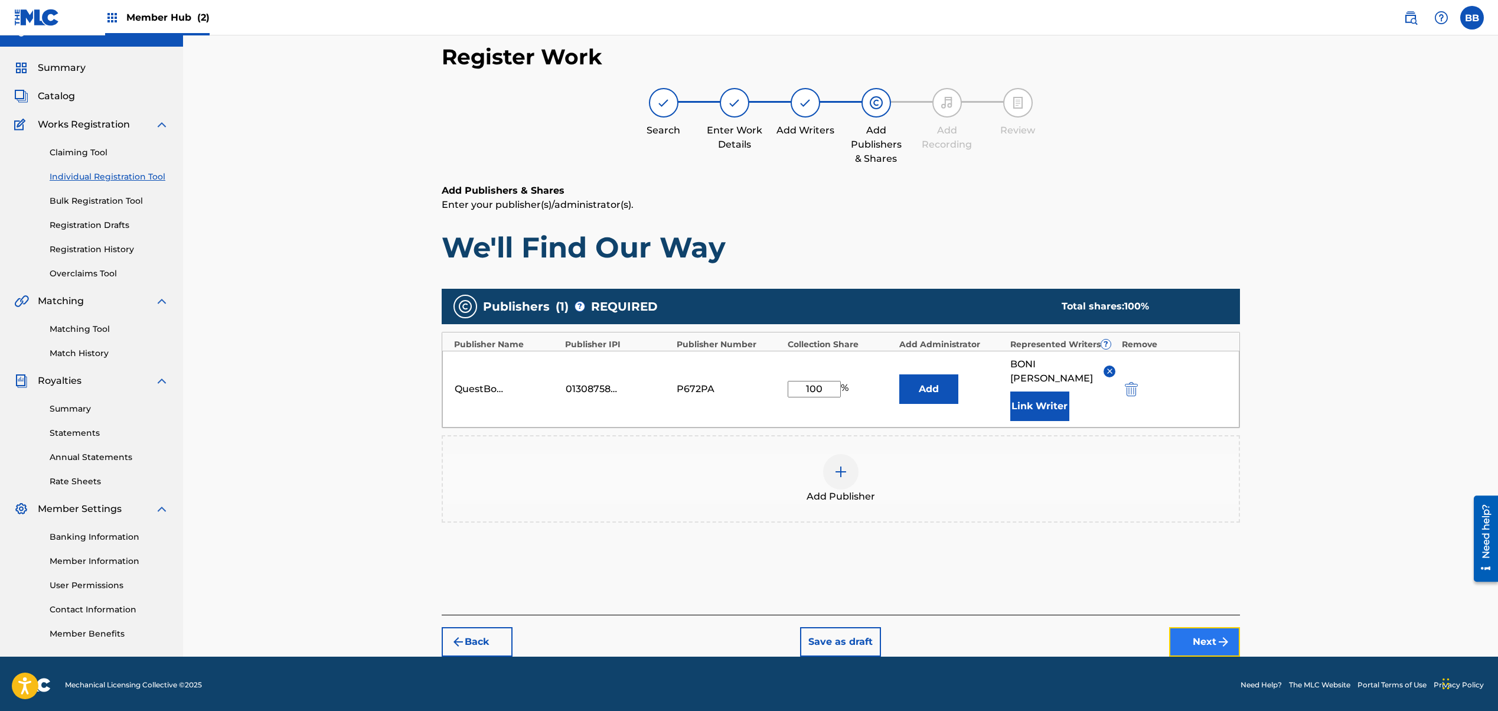
click at [1199, 627] on button "Next" at bounding box center [1204, 642] width 71 height 30
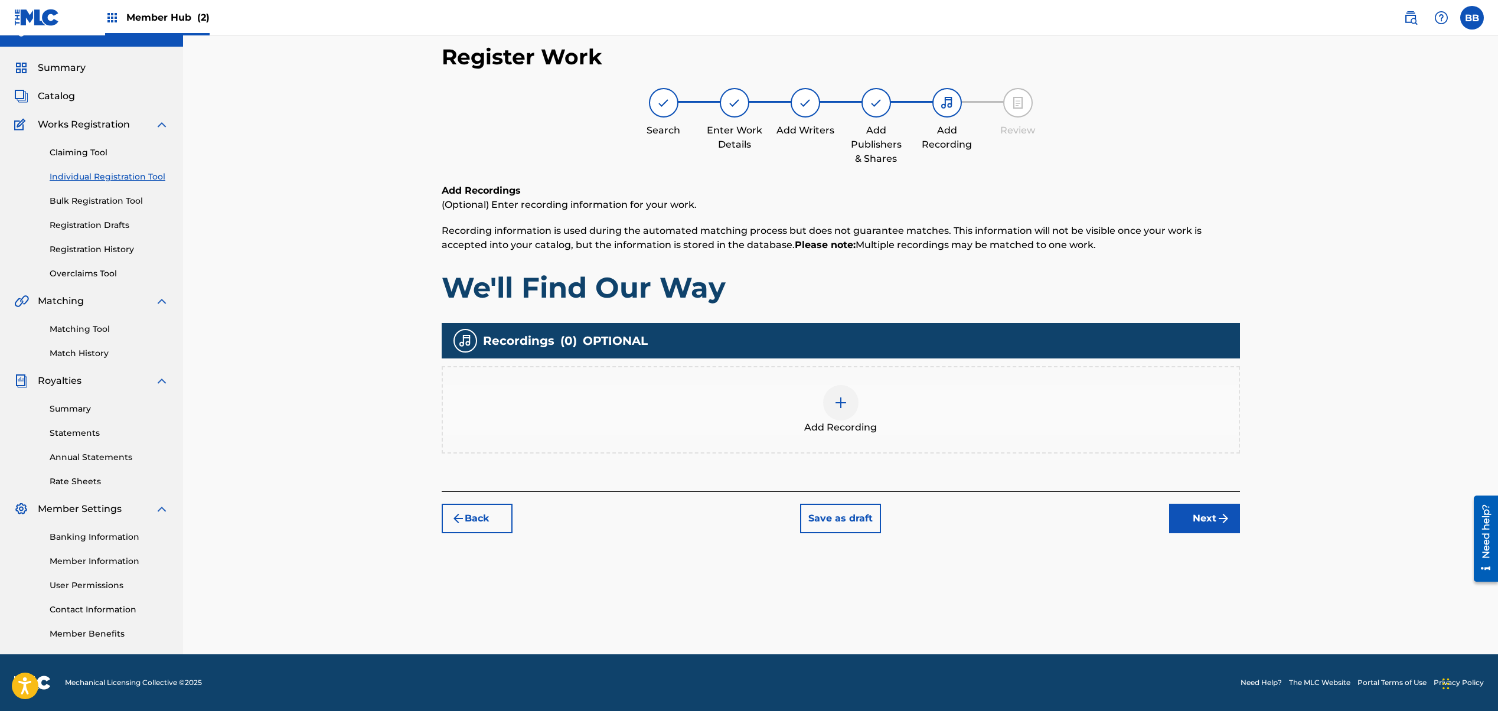
click at [838, 405] on img at bounding box center [841, 403] width 14 height 14
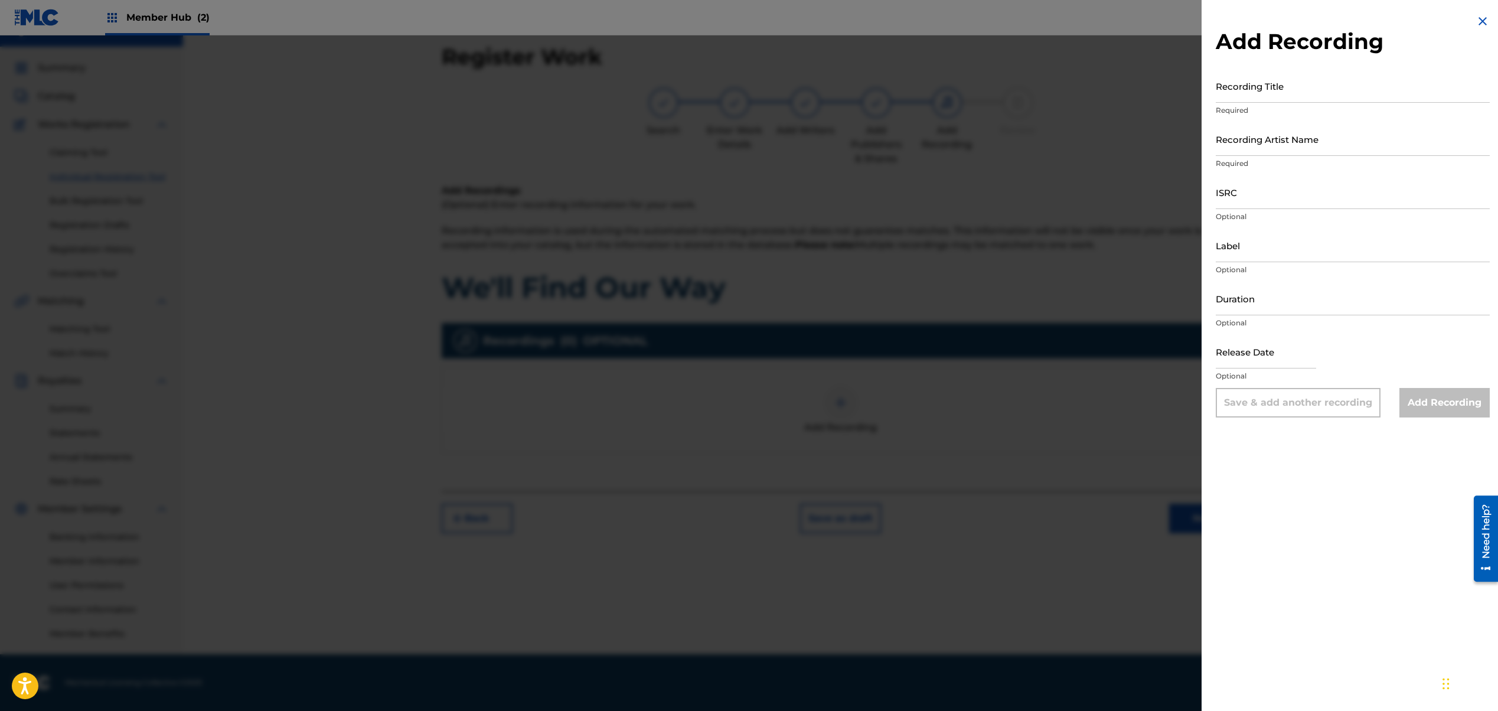
click at [1479, 21] on img at bounding box center [1483, 21] width 14 height 14
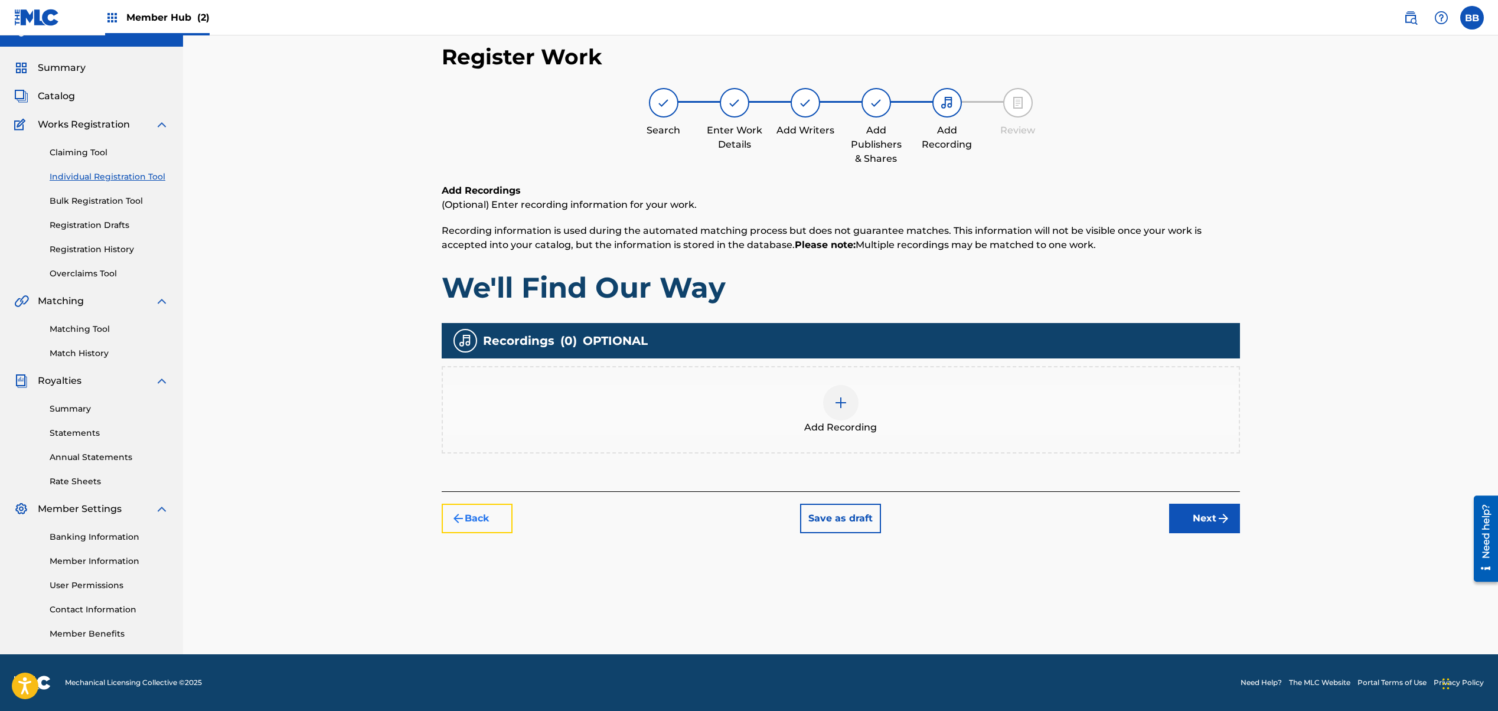
click at [480, 521] on button "Back" at bounding box center [477, 519] width 71 height 30
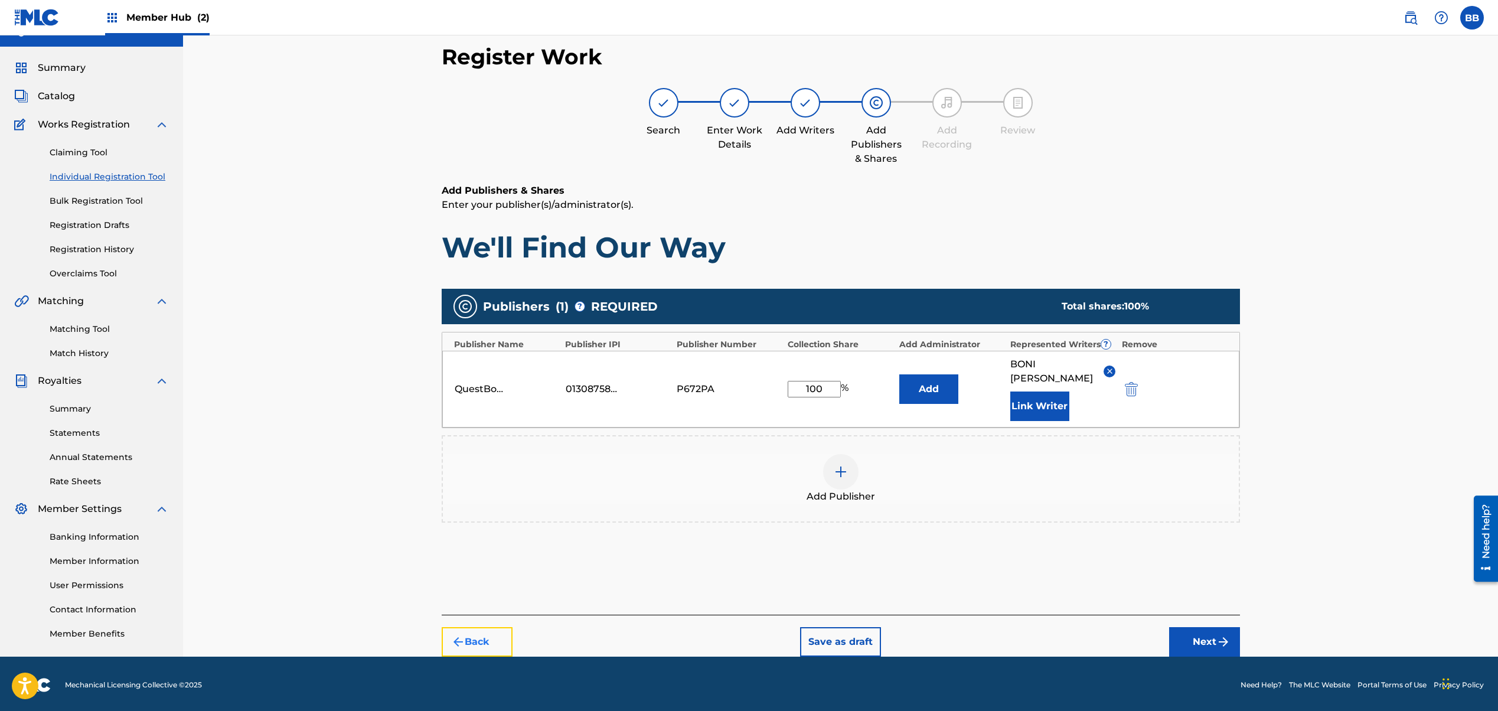
click at [480, 627] on button "Back" at bounding box center [477, 642] width 71 height 30
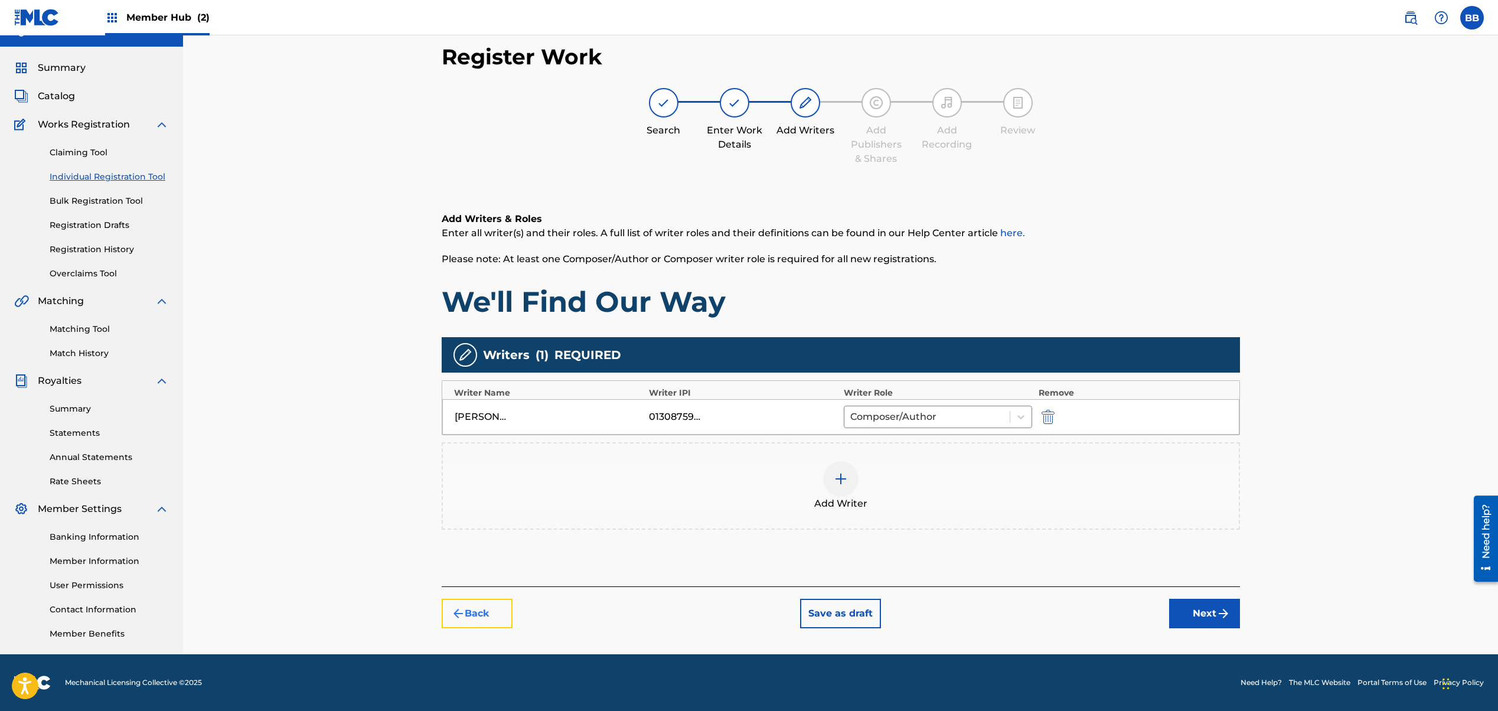
click at [478, 620] on button "Back" at bounding box center [477, 614] width 71 height 30
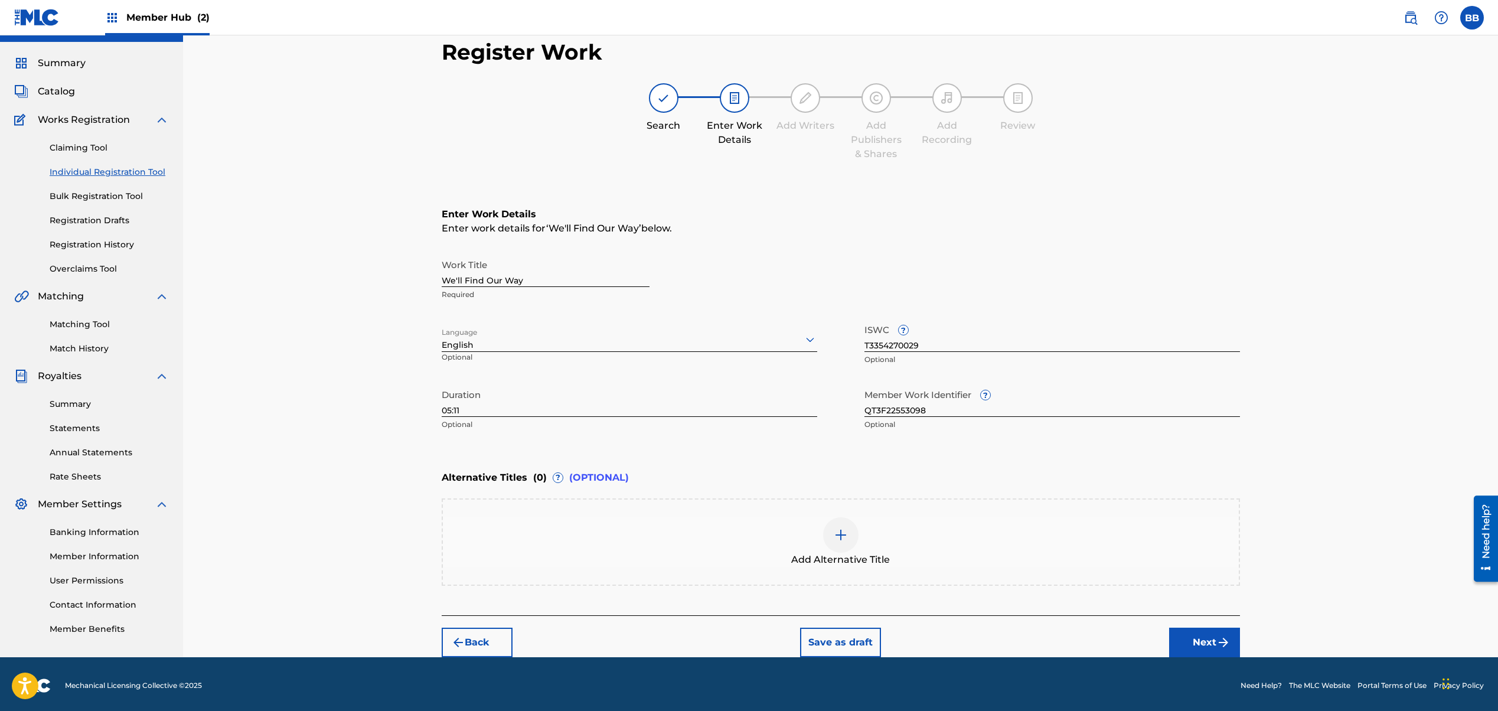
scroll to position [29, 0]
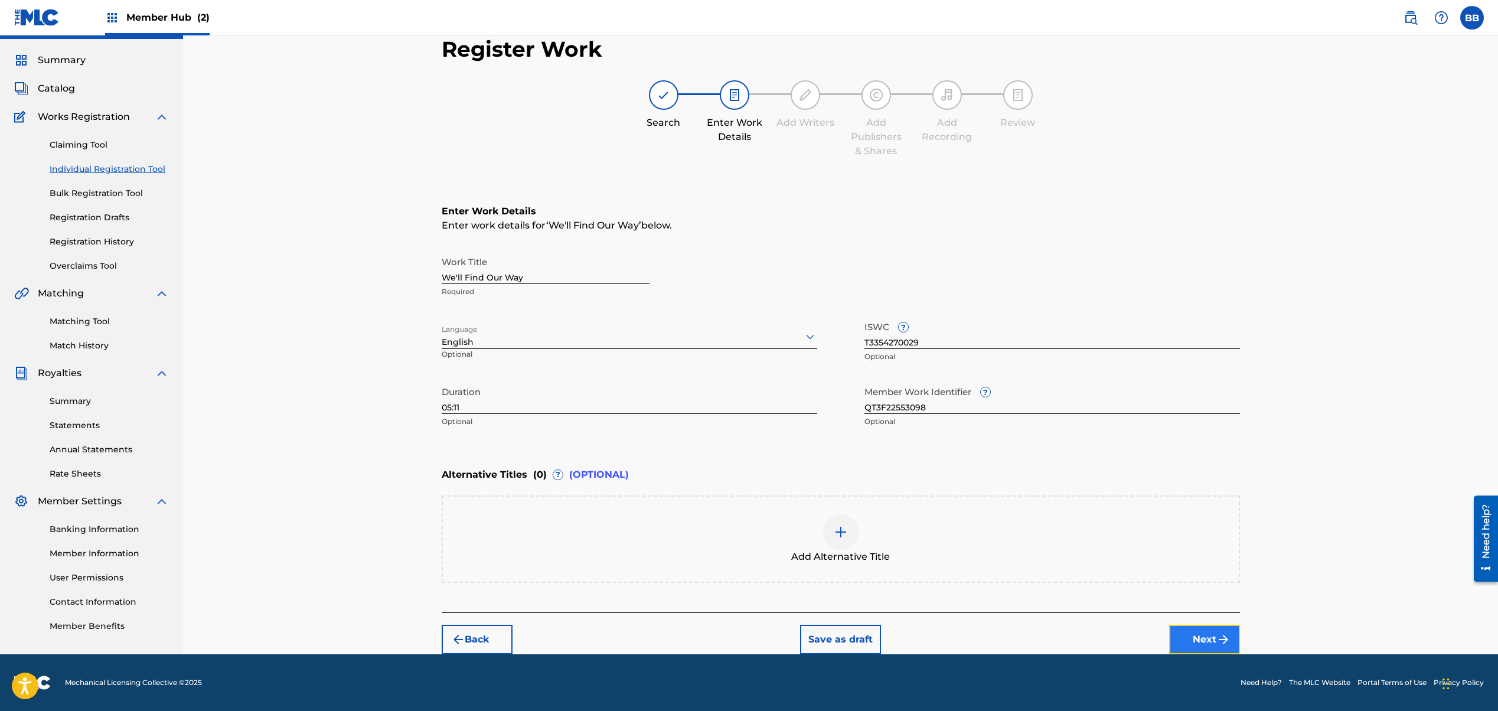
click at [1211, 635] on button "Next" at bounding box center [1204, 640] width 71 height 30
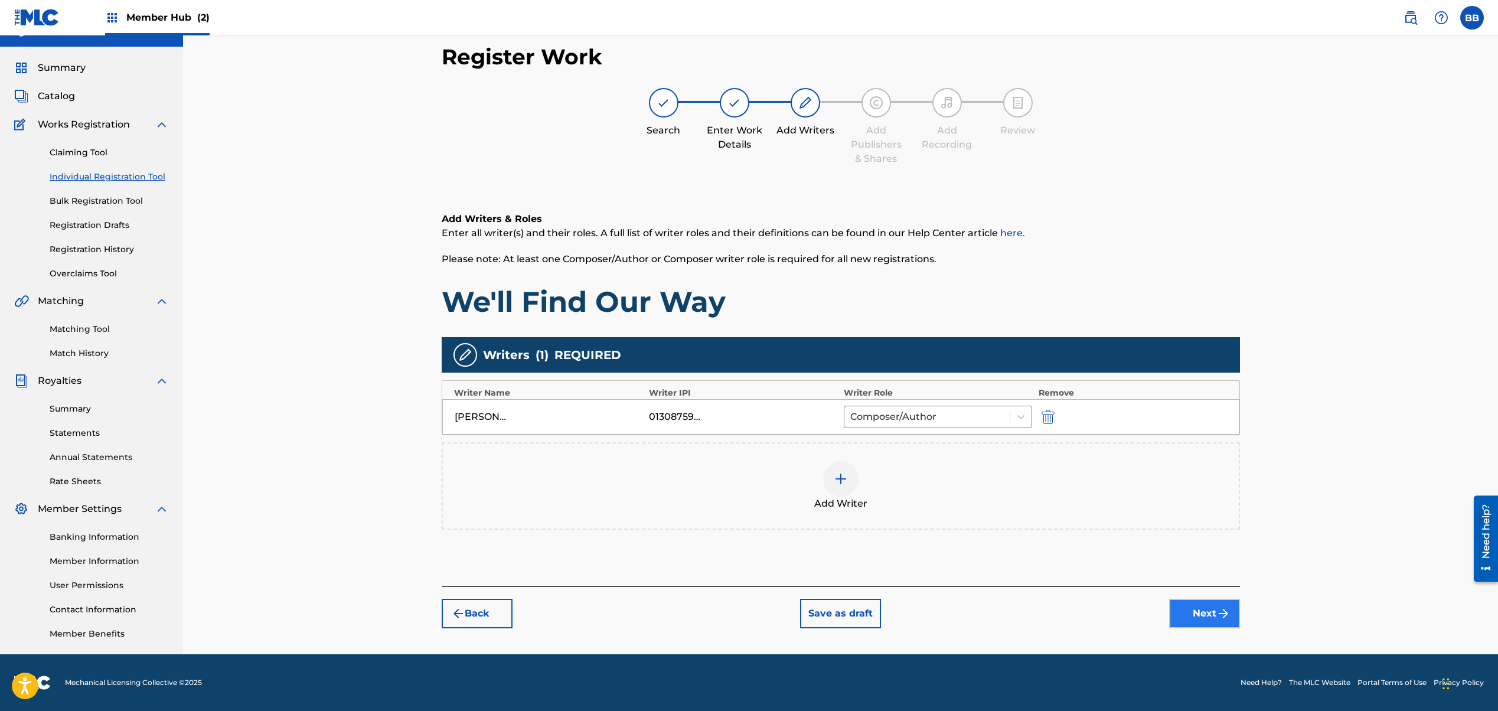
click at [1202, 616] on button "Next" at bounding box center [1204, 614] width 71 height 30
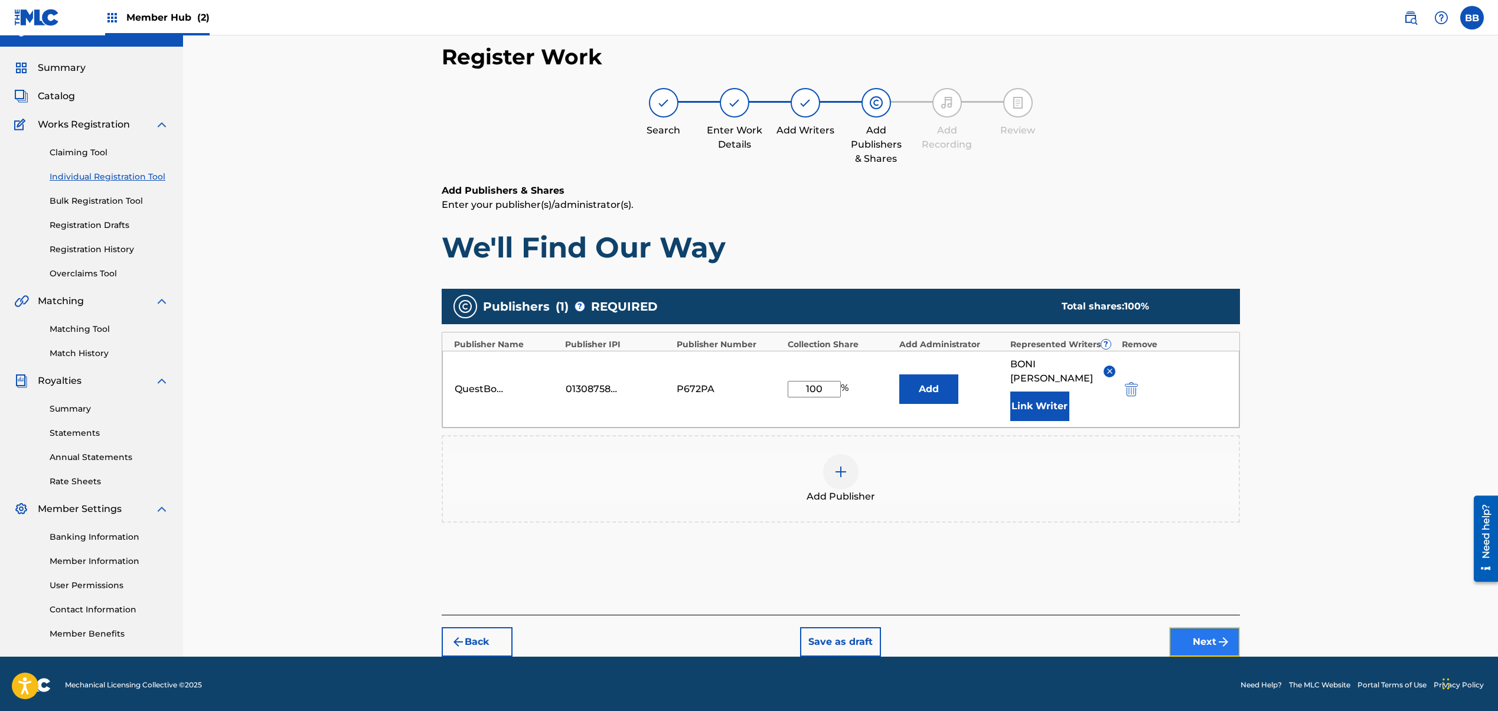
click at [1202, 627] on button "Next" at bounding box center [1204, 642] width 71 height 30
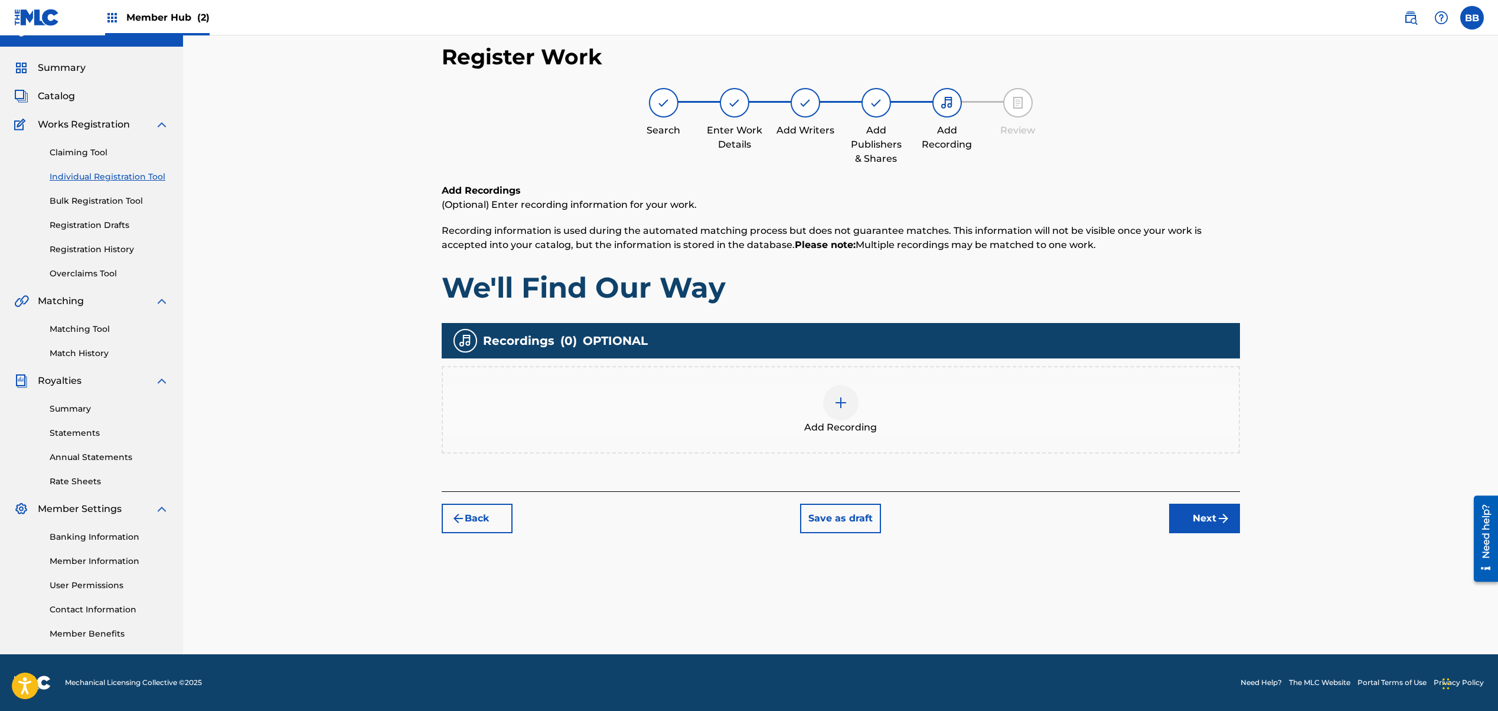
click at [846, 405] on img at bounding box center [841, 403] width 14 height 14
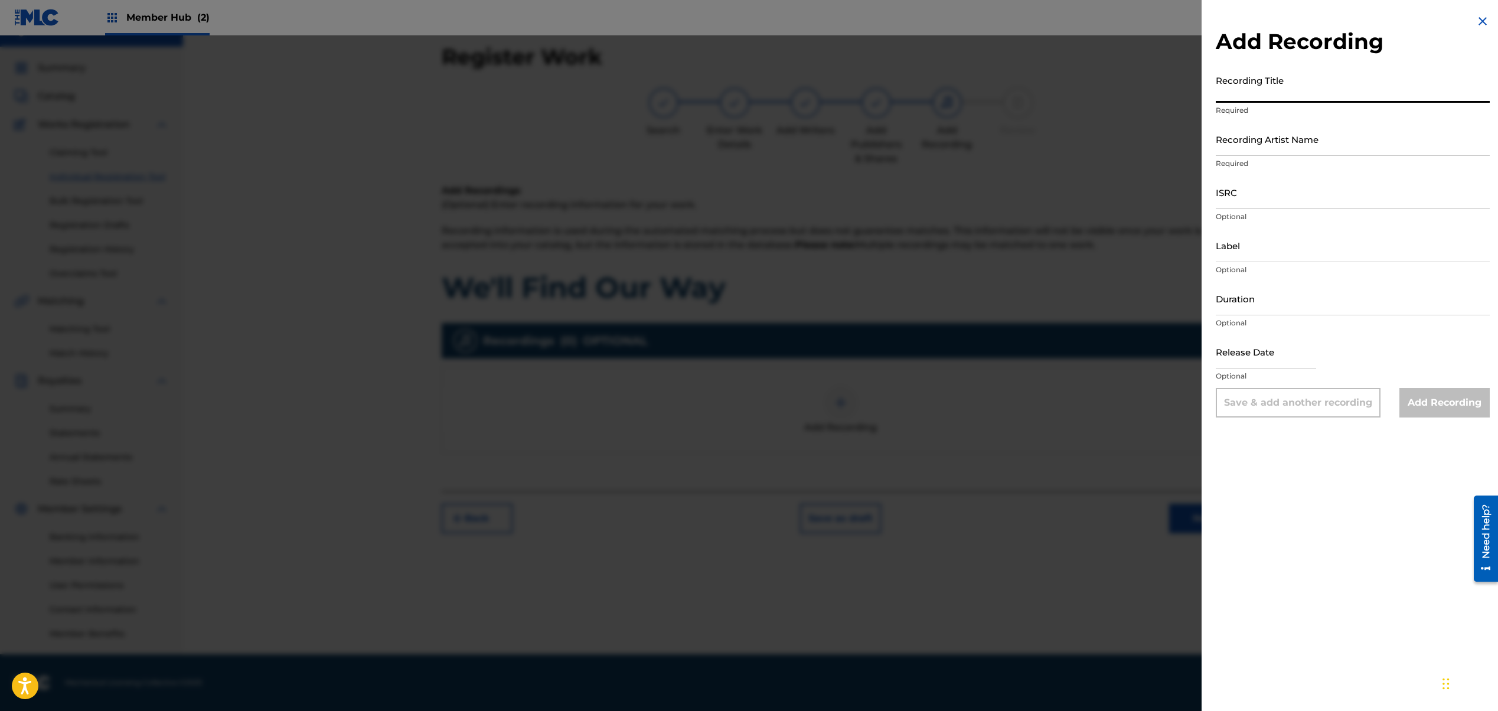
click at [1295, 96] on input "Recording Title" at bounding box center [1353, 86] width 274 height 34
type input "We'll Find Our Way"
click at [1323, 146] on input "Recording Artist Name" at bounding box center [1353, 139] width 274 height 34
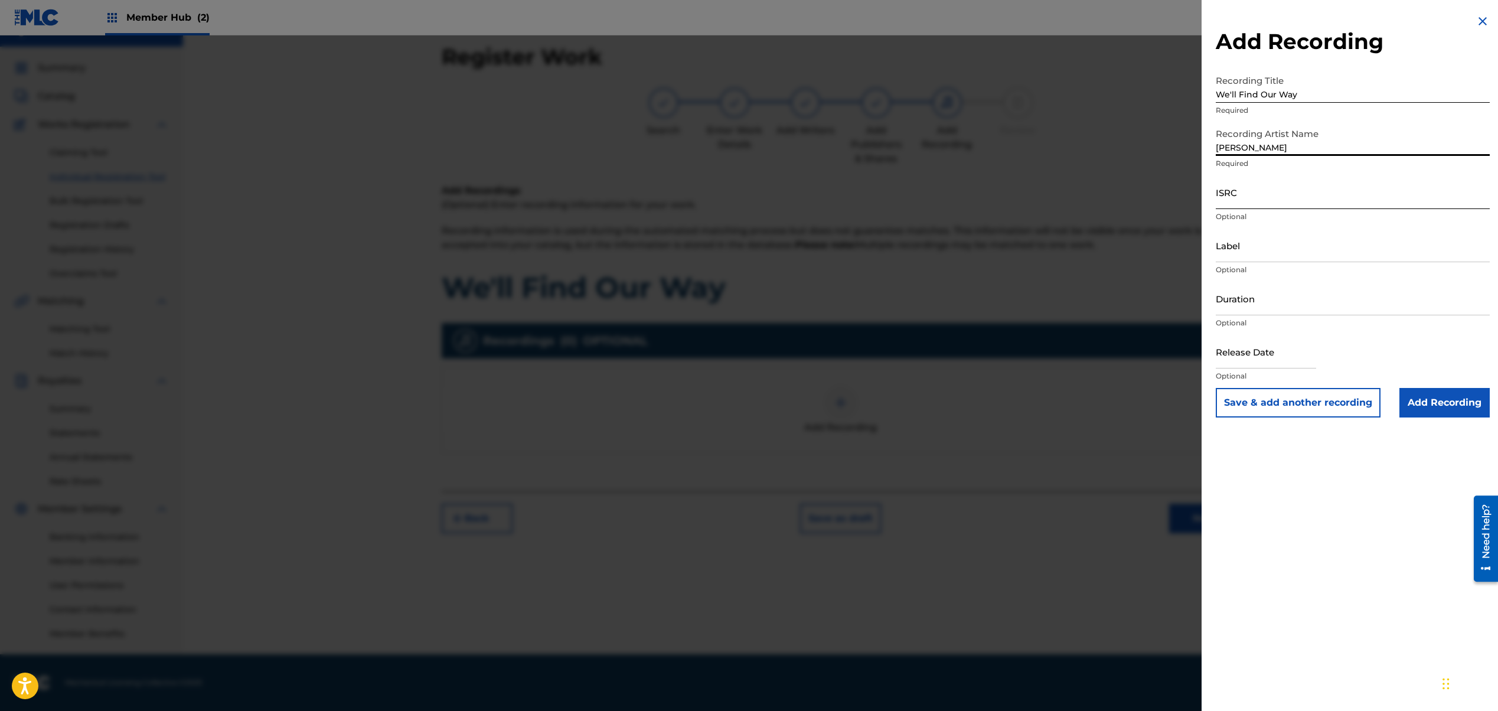
type input "[PERSON_NAME]"
click at [1322, 203] on input "ISRC" at bounding box center [1353, 192] width 274 height 34
click at [1244, 200] on input "ISRC" at bounding box center [1353, 192] width 274 height 34
paste input "QT3F22553098"
type input "QT3F22553098"
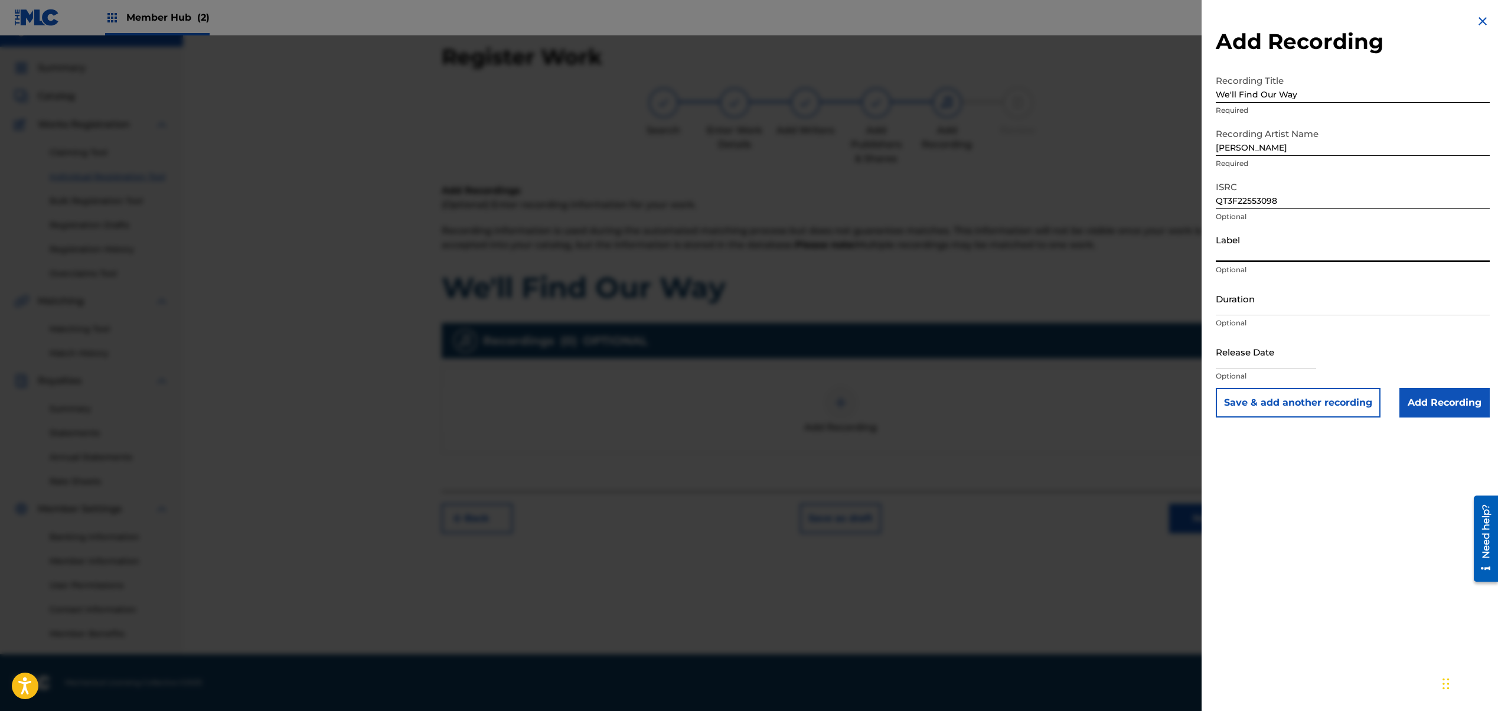
click at [1255, 256] on input "Label" at bounding box center [1353, 246] width 274 height 34
type input "QuestBound Studios"
click at [1274, 306] on input "Duration" at bounding box center [1353, 299] width 274 height 34
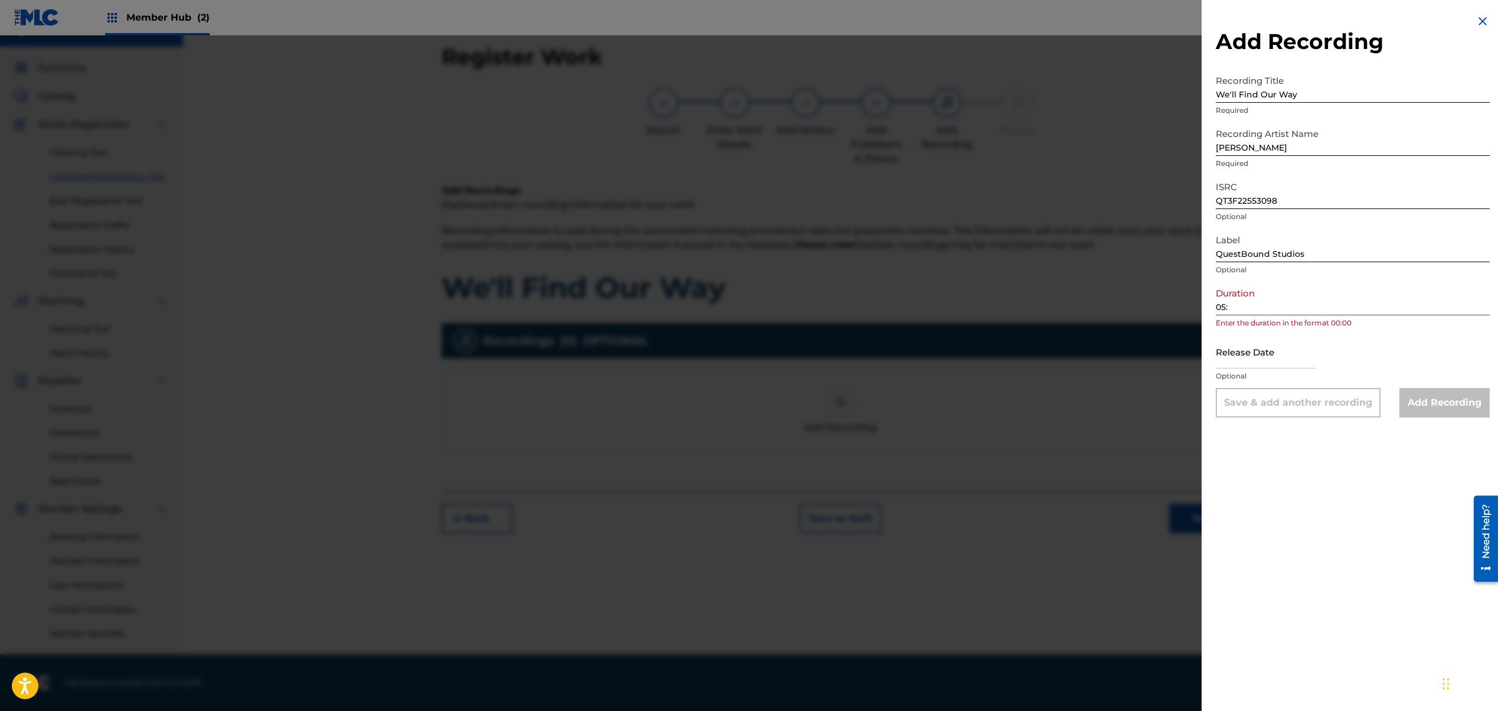
click at [1271, 311] on input "05:" at bounding box center [1353, 299] width 274 height 34
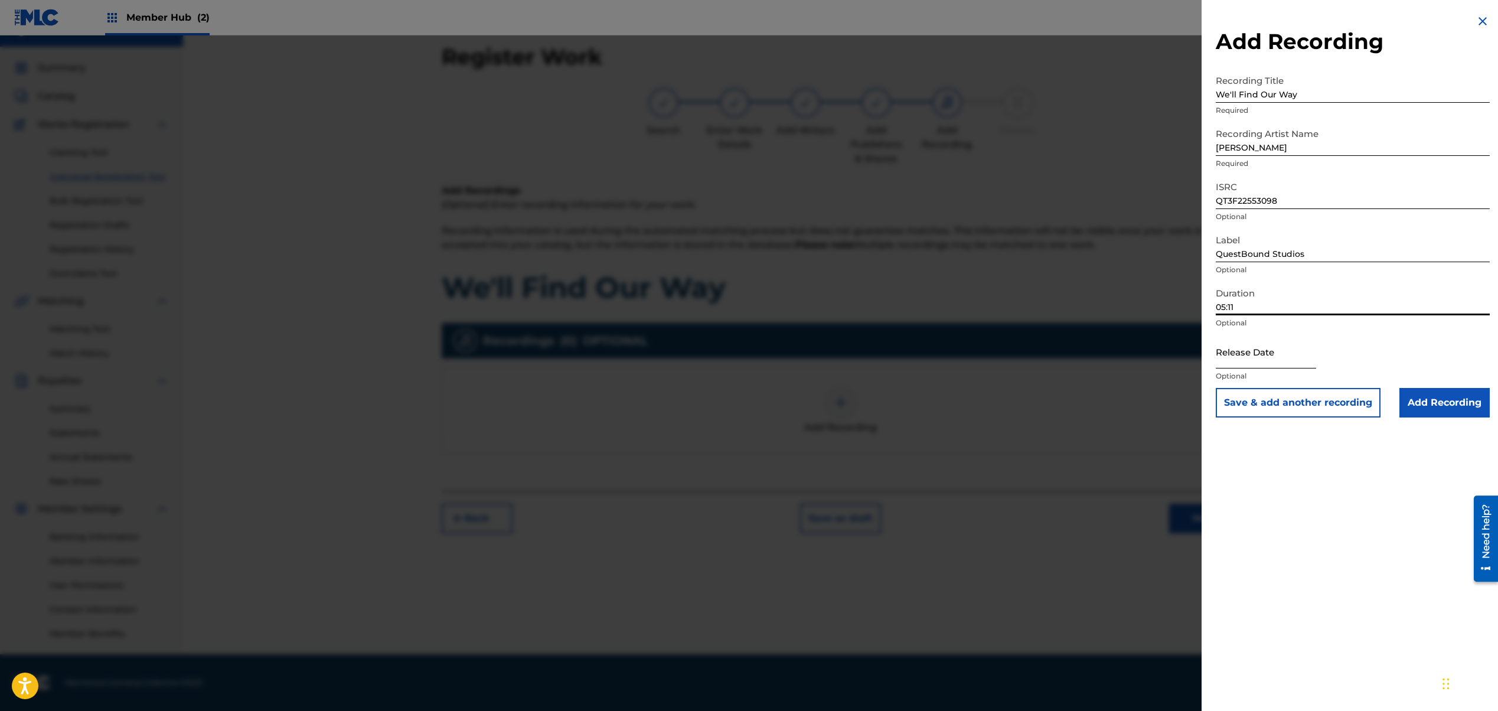
type input "05:11"
click at [1286, 357] on input "text" at bounding box center [1266, 352] width 100 height 34
select select "8"
select select "2025"
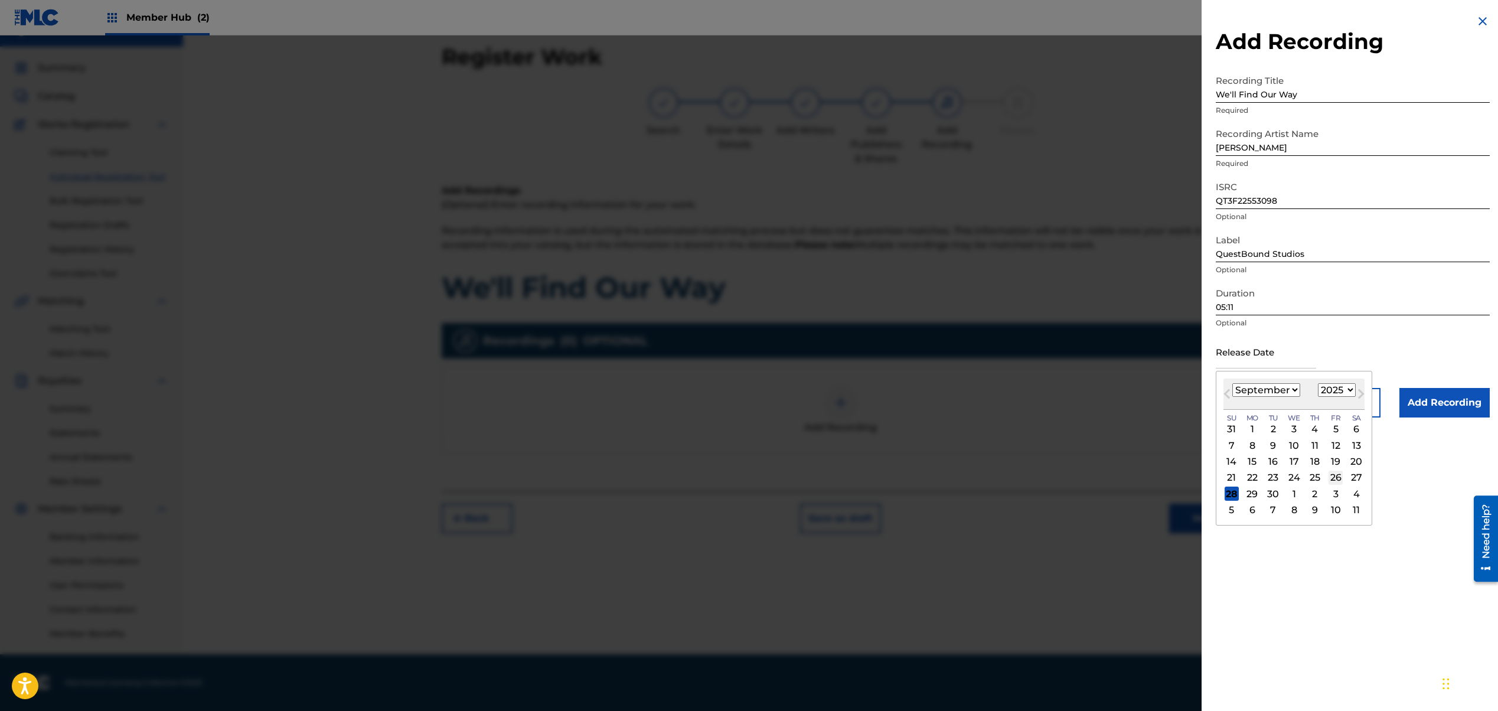
click at [1334, 478] on div "26" at bounding box center [1336, 478] width 14 height 14
type input "[DATE]"
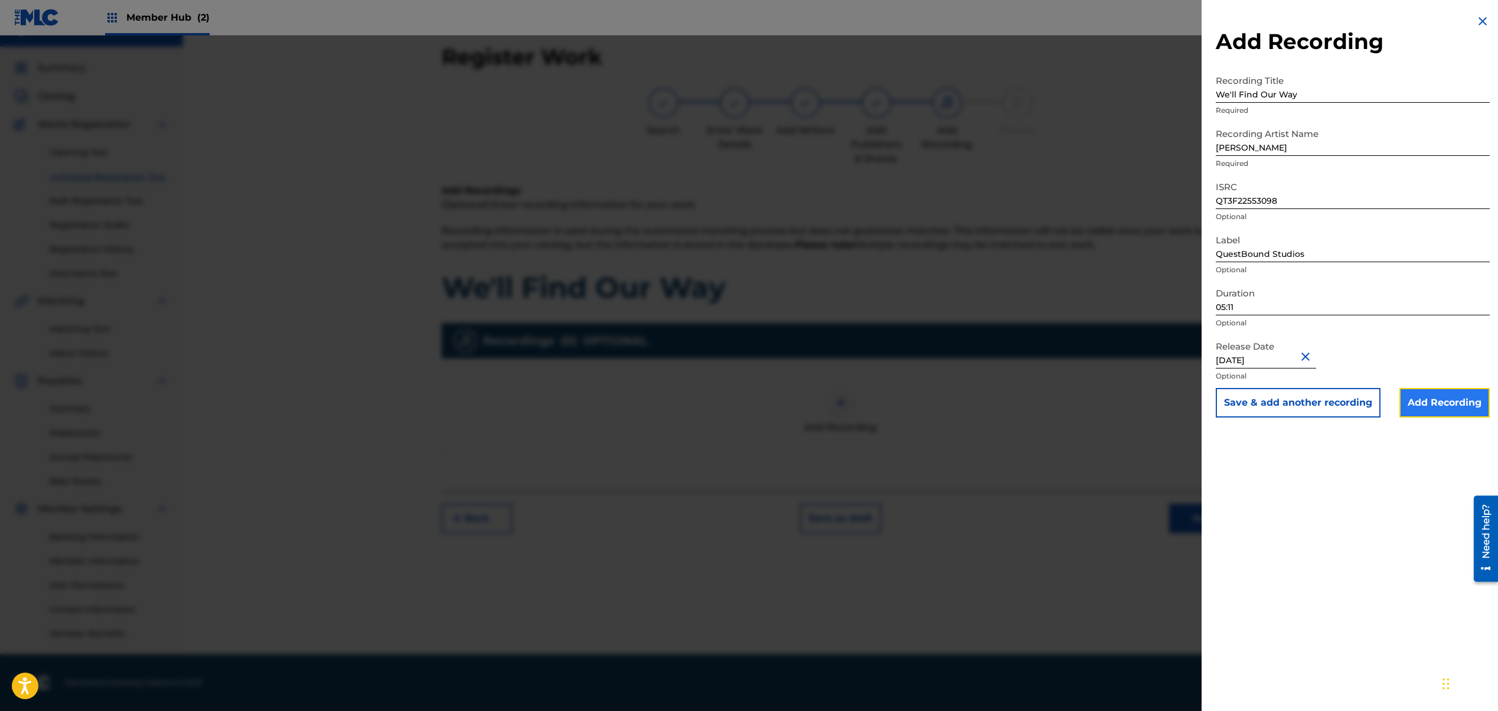
click at [1430, 397] on input "Add Recording" at bounding box center [1445, 403] width 90 height 30
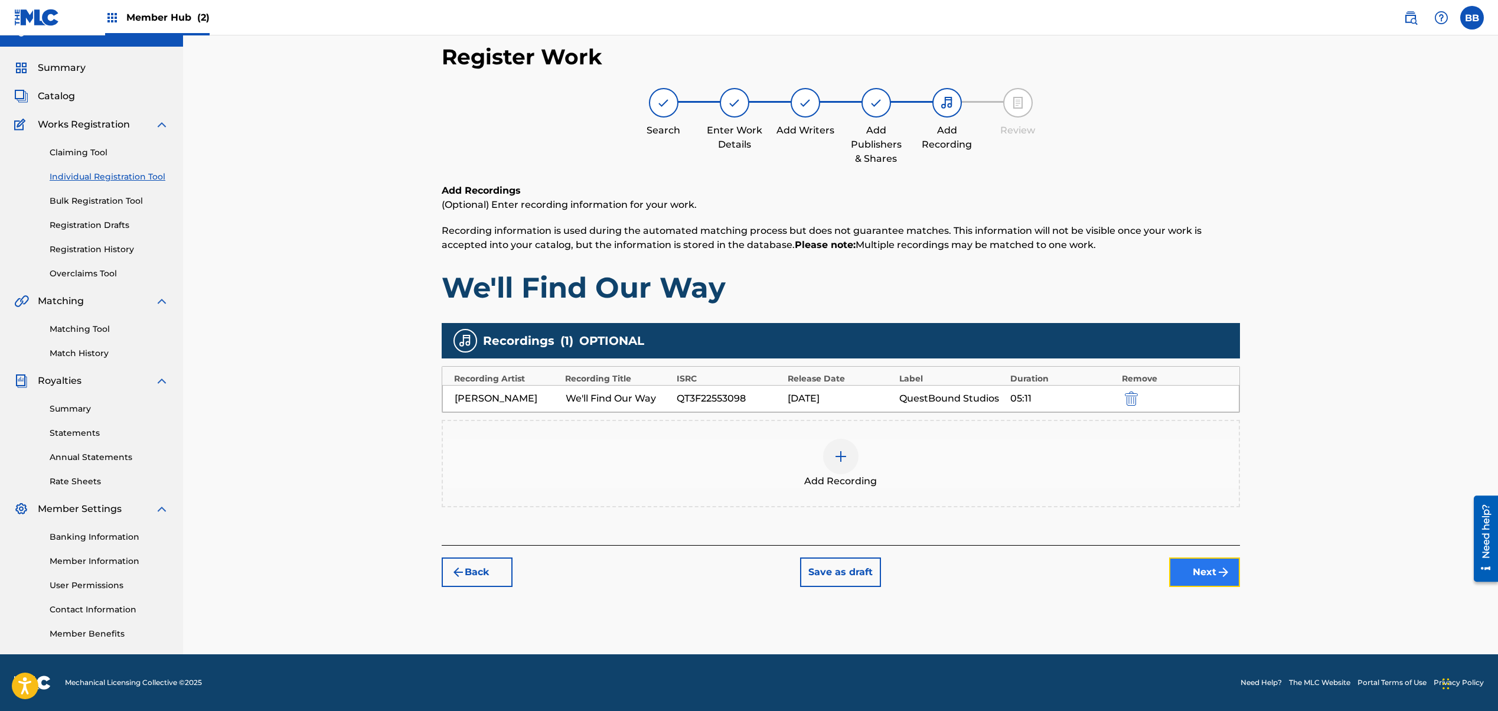
click at [1200, 570] on button "Next" at bounding box center [1204, 572] width 71 height 30
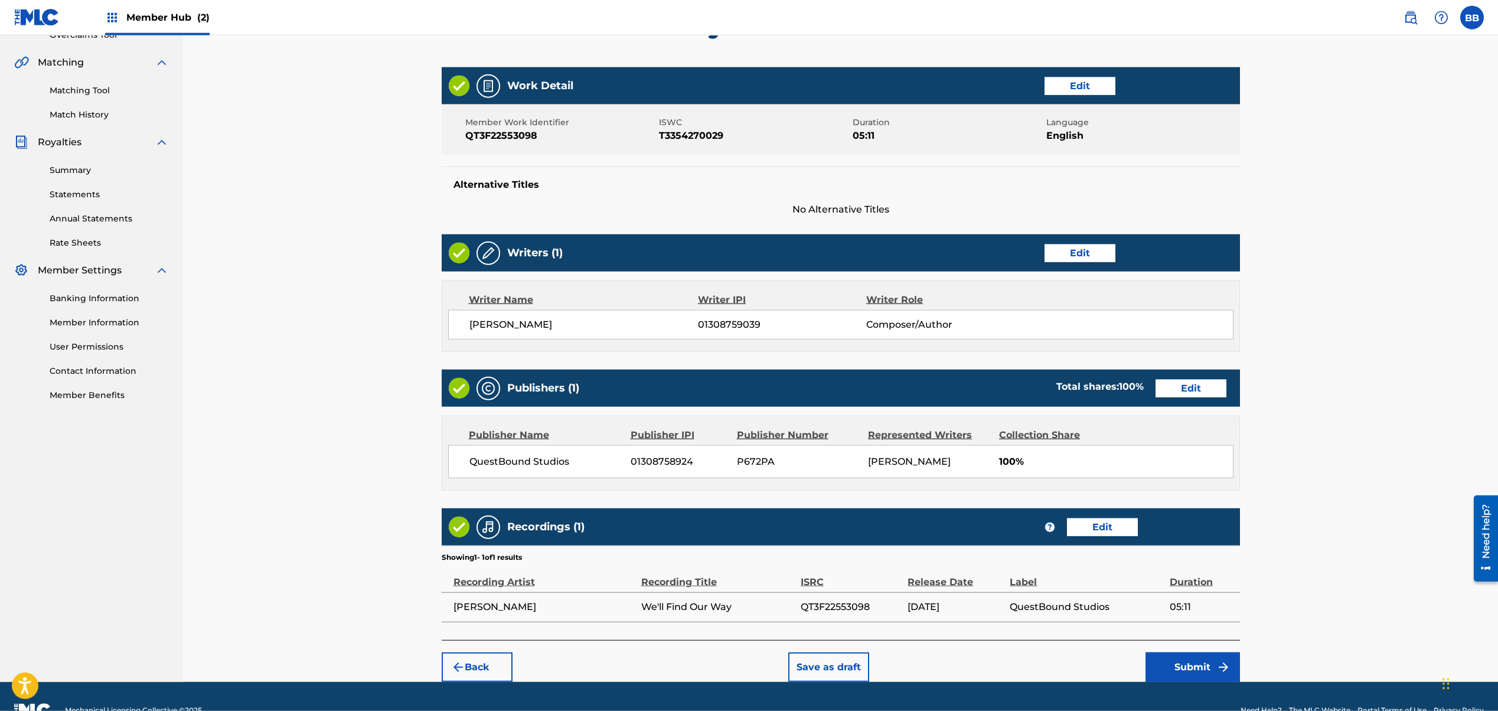
scroll to position [288, 0]
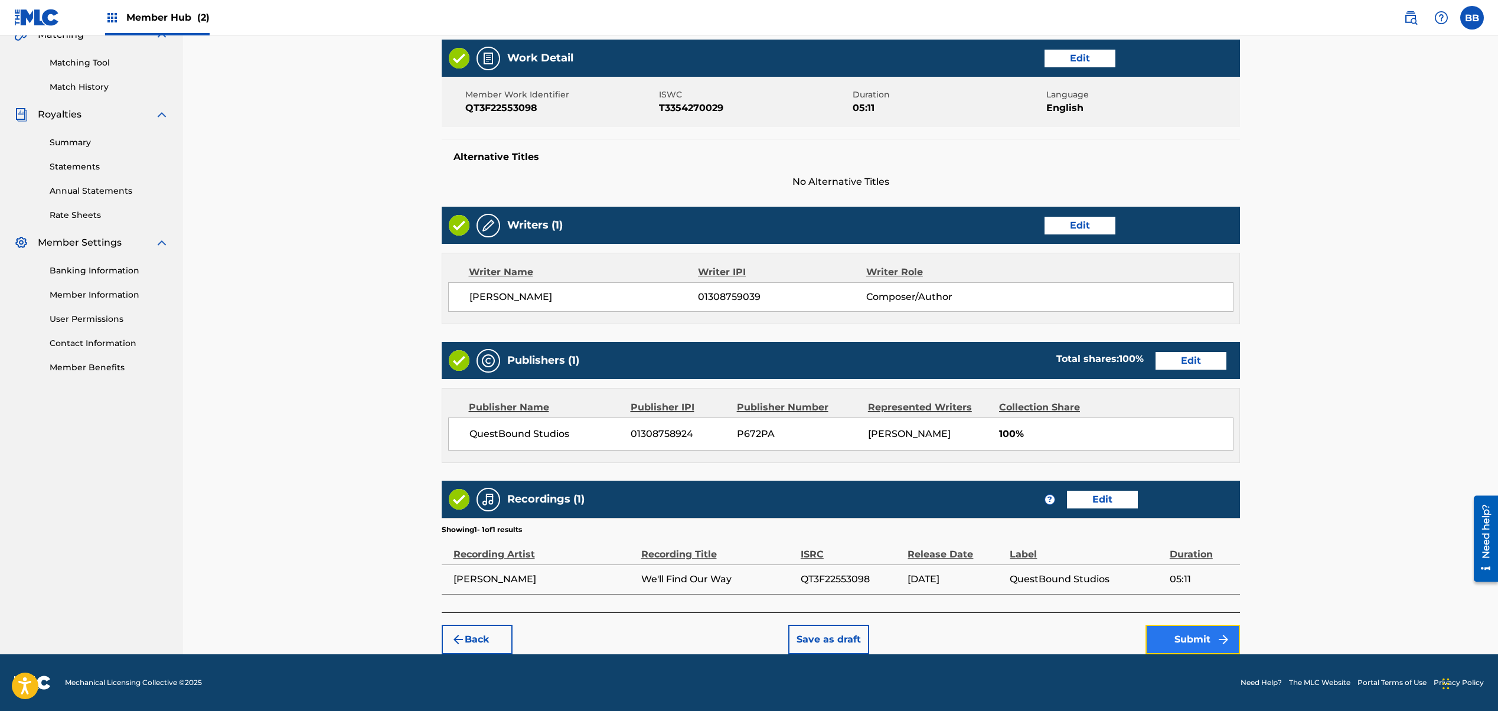
click at [1174, 639] on button "Submit" at bounding box center [1193, 640] width 94 height 30
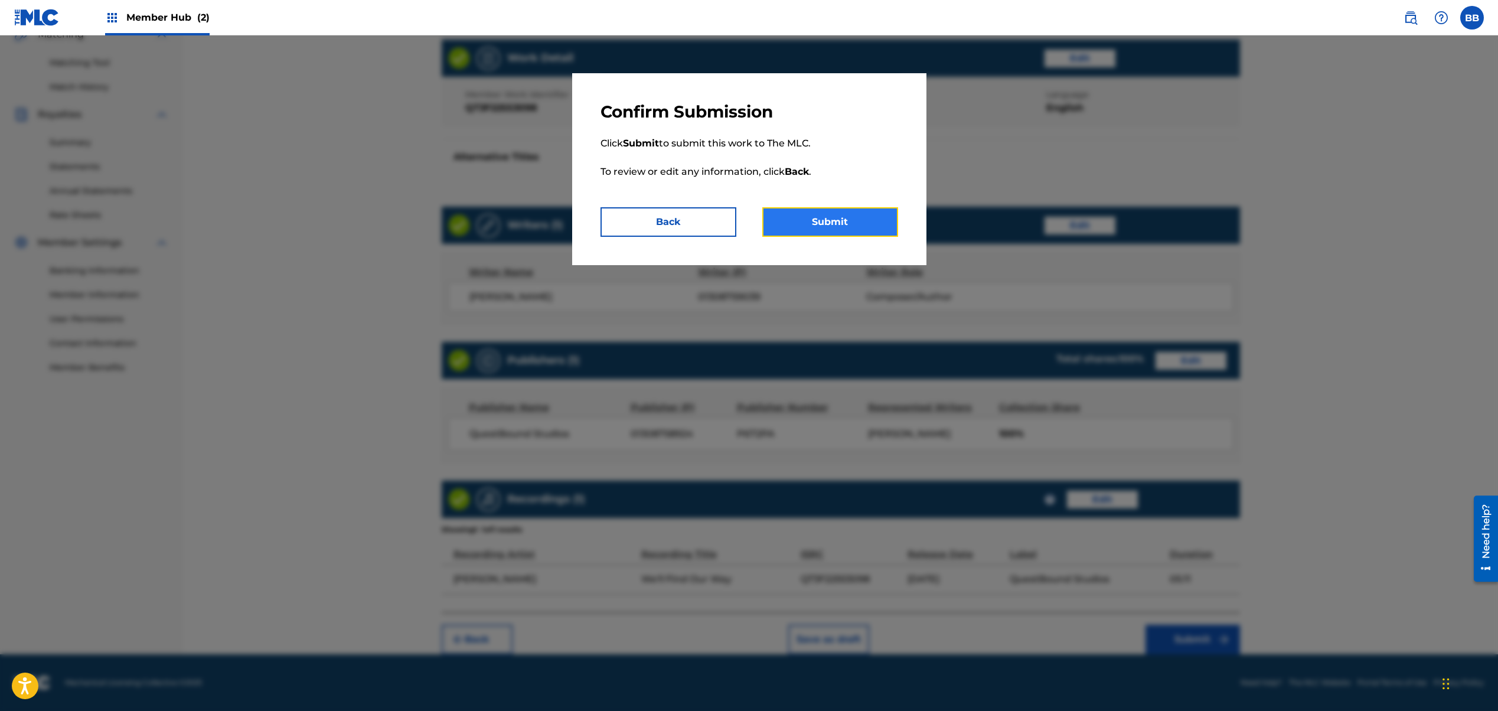
click at [821, 224] on button "Submit" at bounding box center [830, 222] width 136 height 30
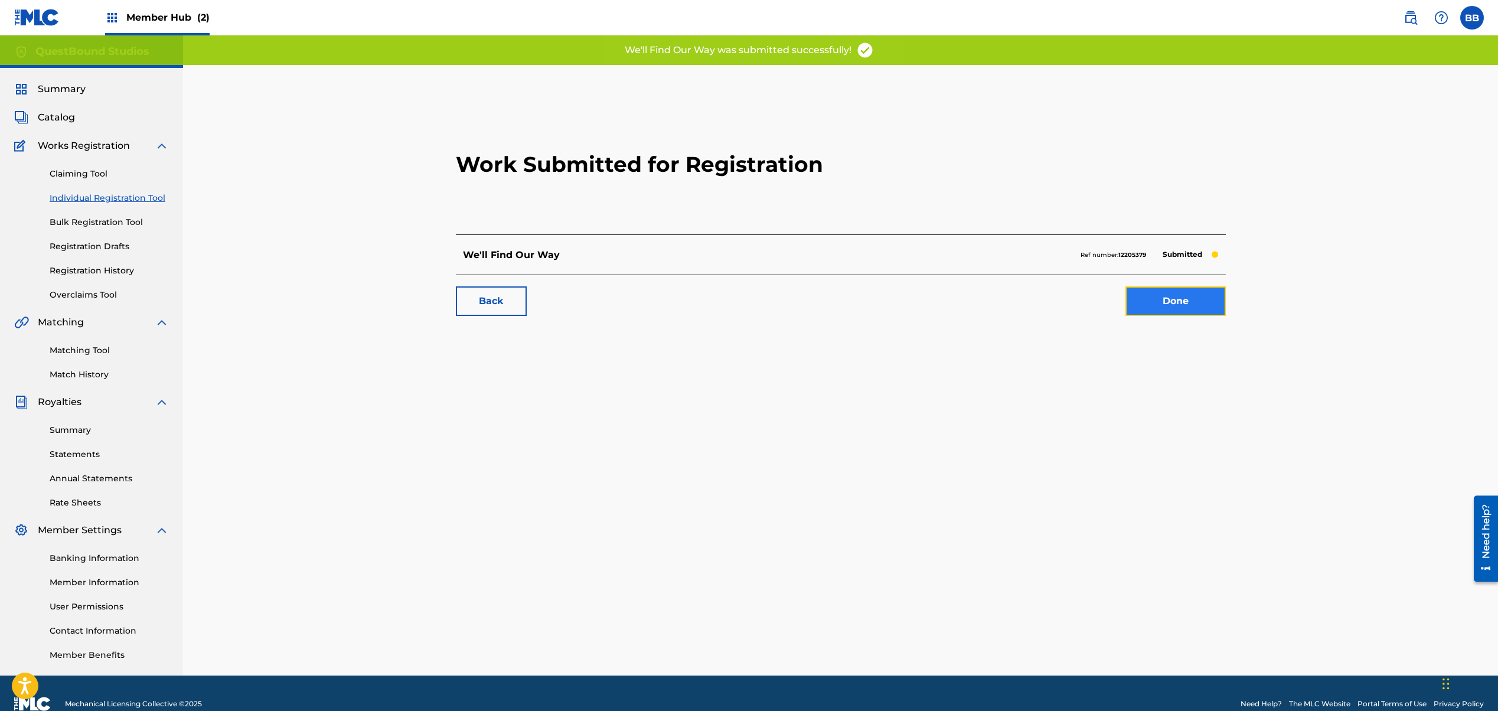
click at [1172, 299] on link "Done" at bounding box center [1176, 301] width 100 height 30
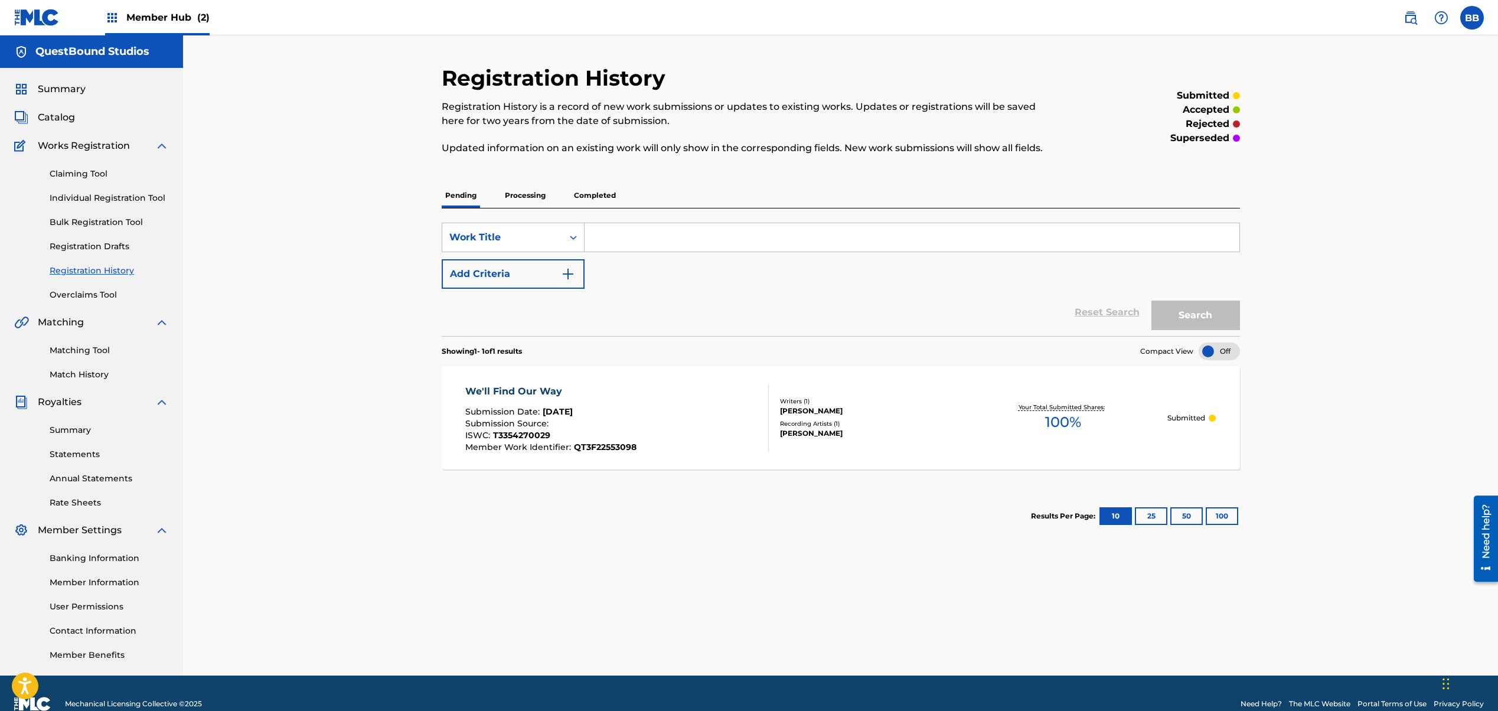
click at [517, 191] on p "Processing" at bounding box center [525, 195] width 48 height 25
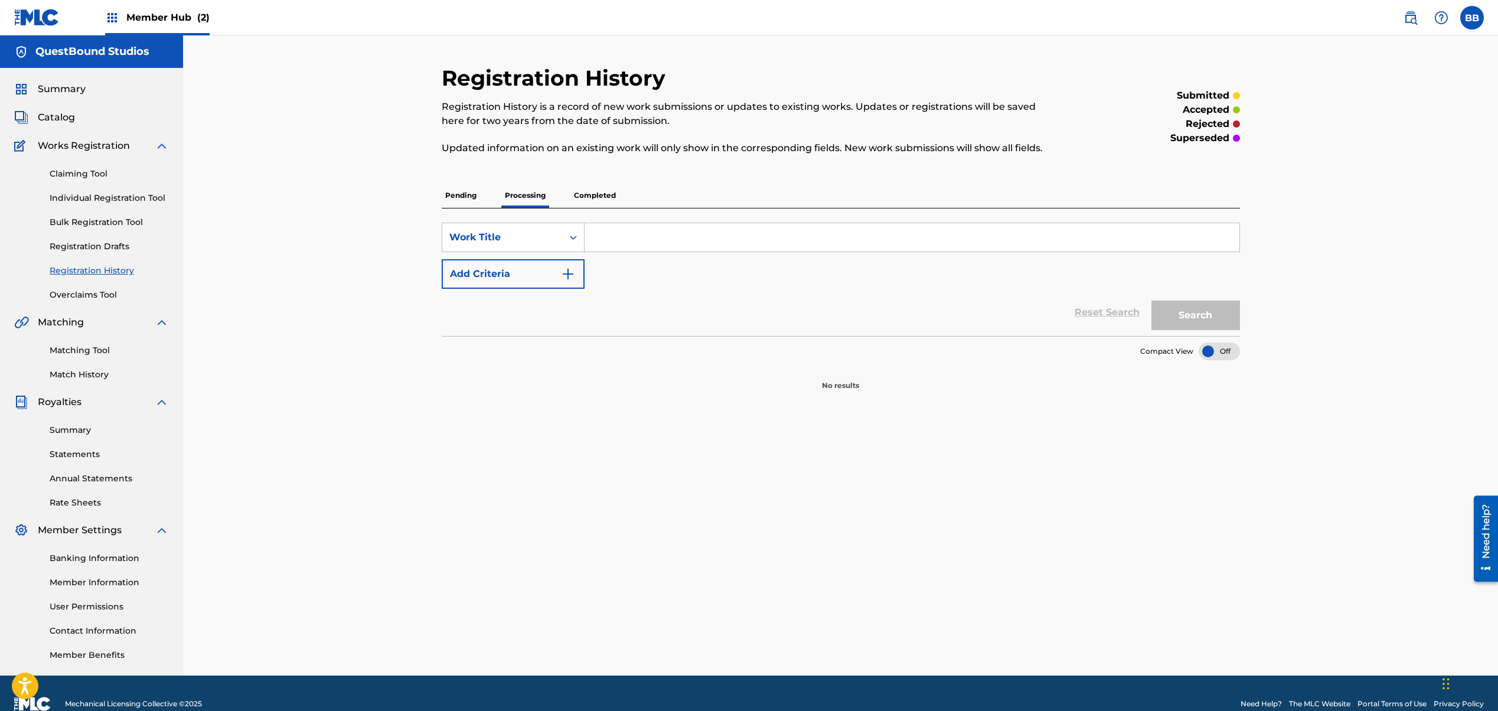
click at [600, 194] on p "Completed" at bounding box center [594, 195] width 49 height 25
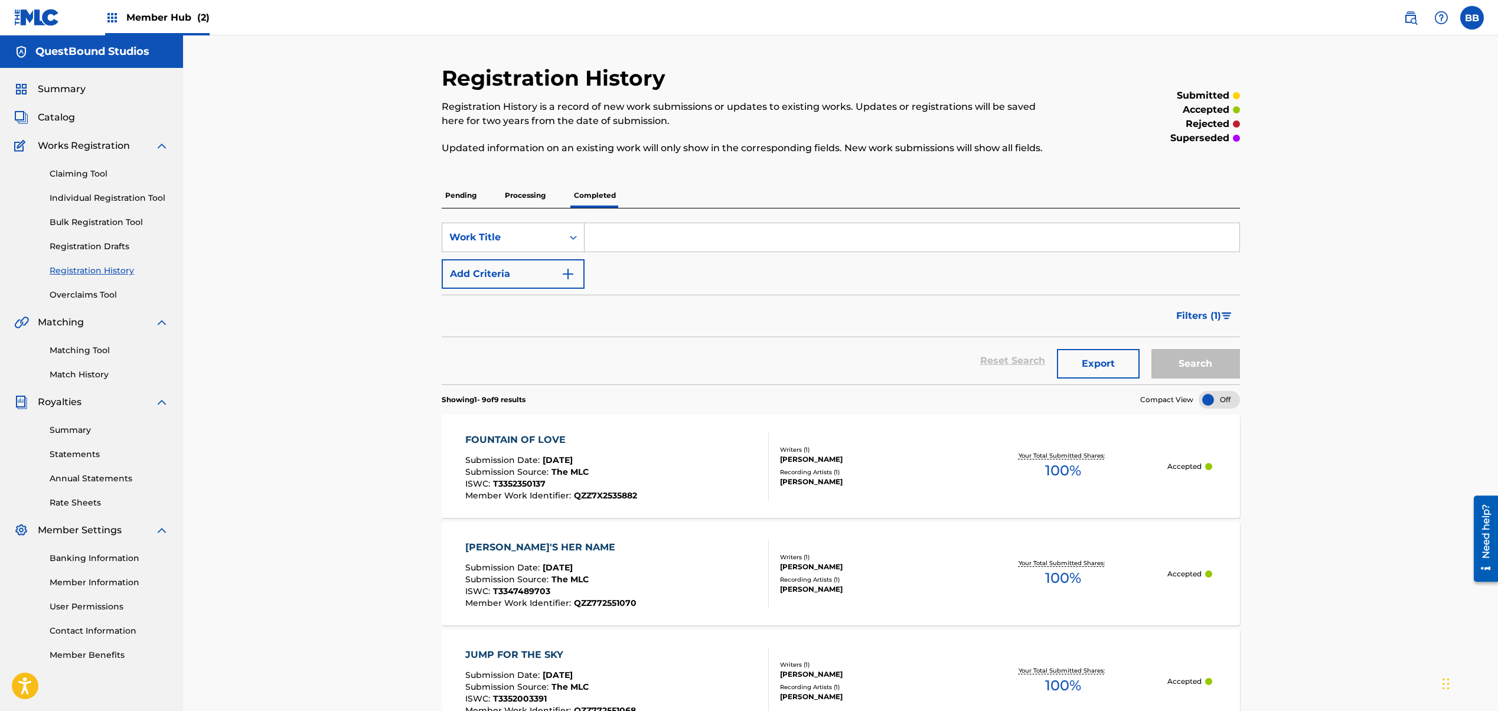
click at [462, 194] on p "Pending" at bounding box center [461, 195] width 38 height 25
